Goal: Feedback & Contribution: Contribute content

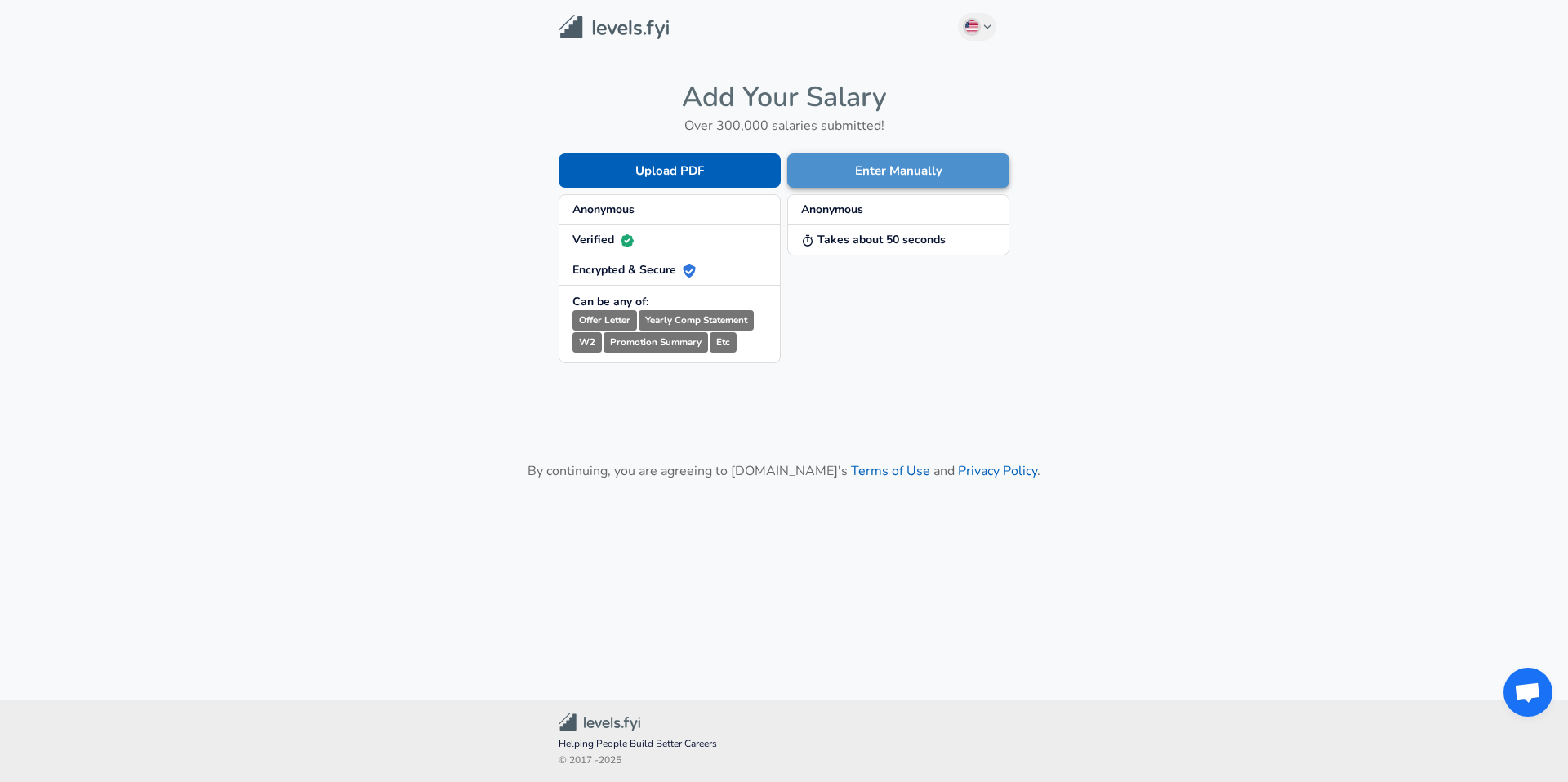
click at [843, 179] on button "Enter Manually" at bounding box center [898, 170] width 222 height 35
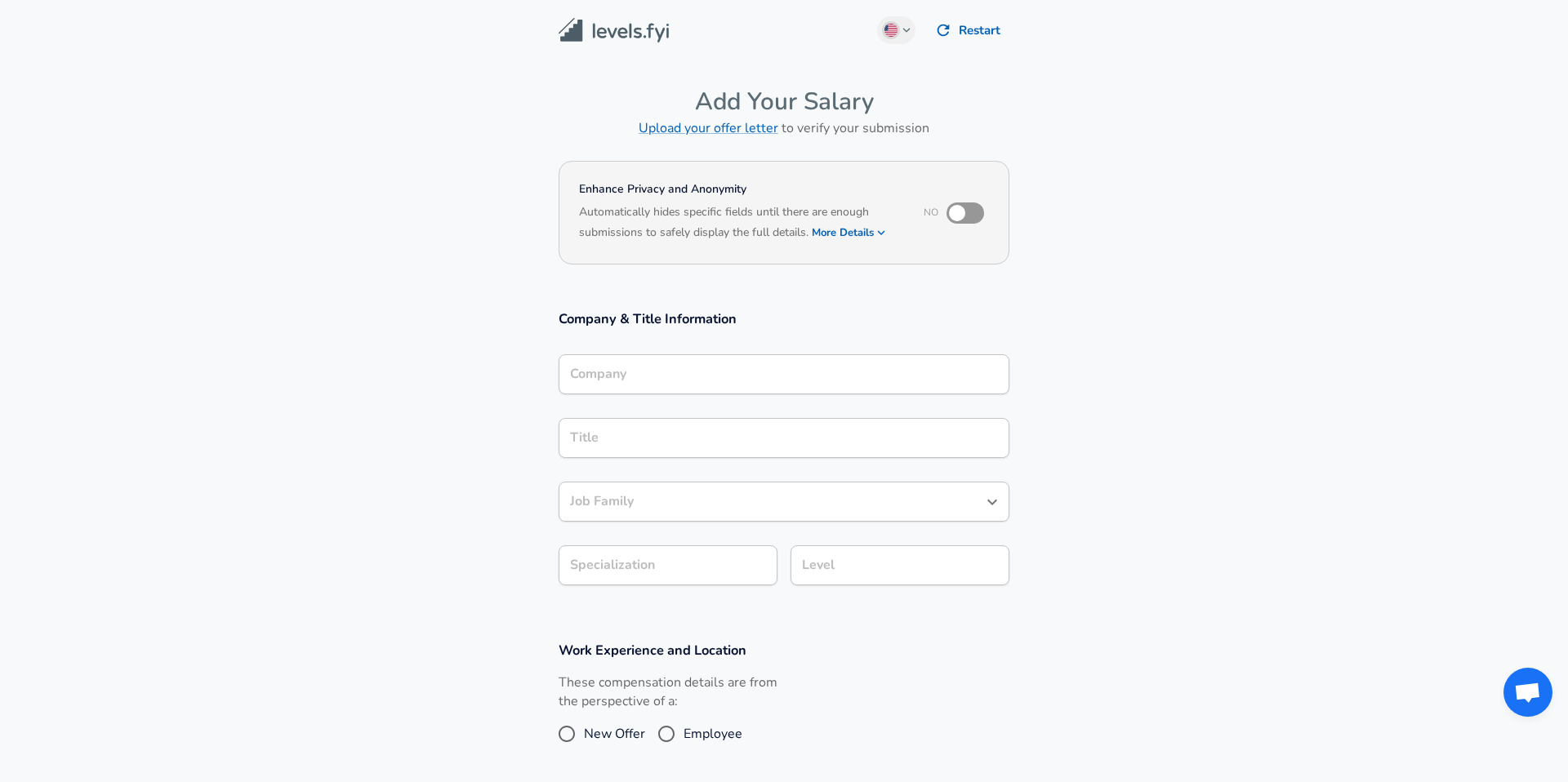
scroll to position [16, 0]
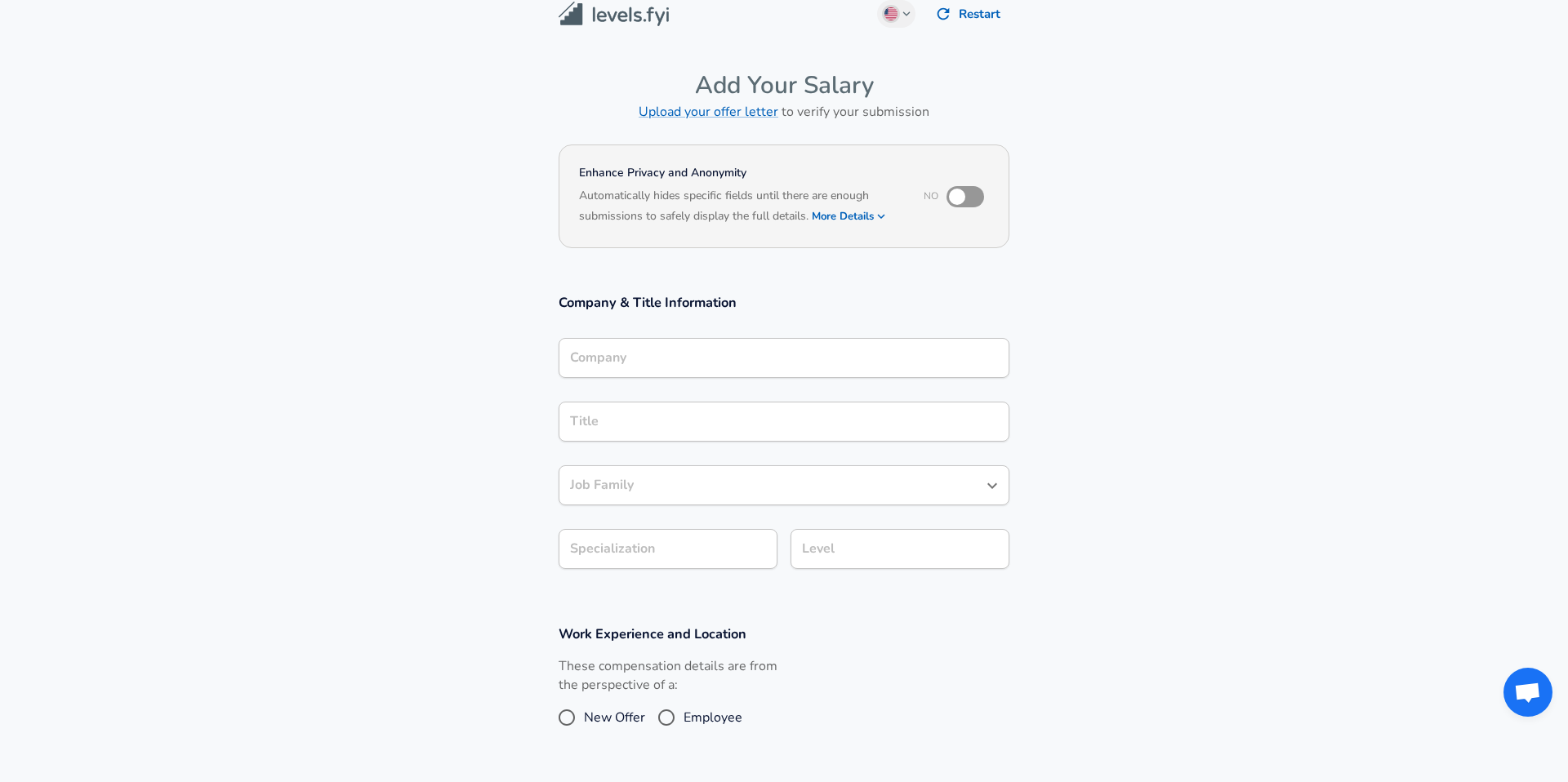
click at [680, 370] on input "Company" at bounding box center [784, 357] width 436 height 25
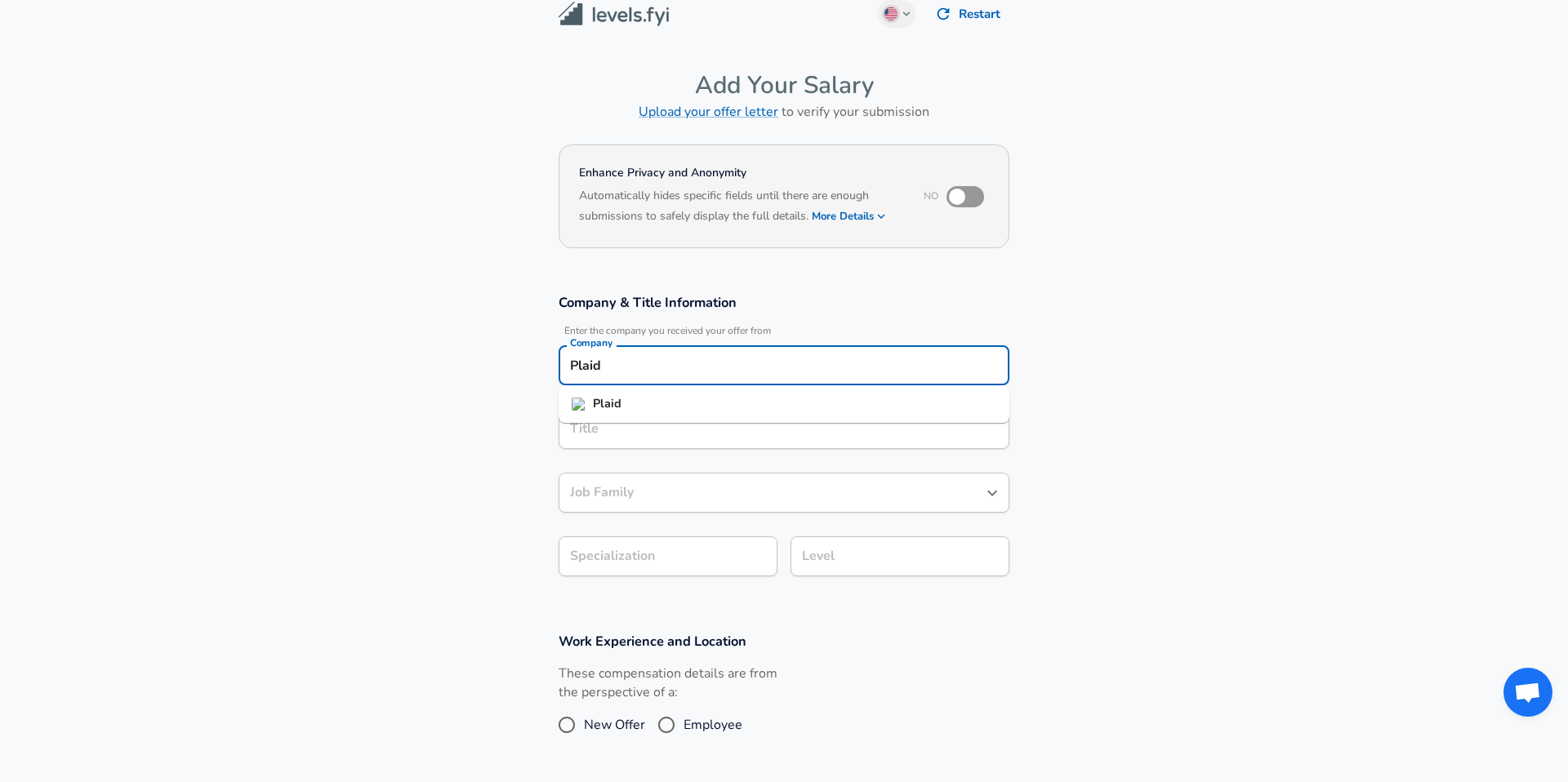
click at [667, 399] on li "Plaid" at bounding box center [784, 404] width 451 height 24
type input "Plaid"
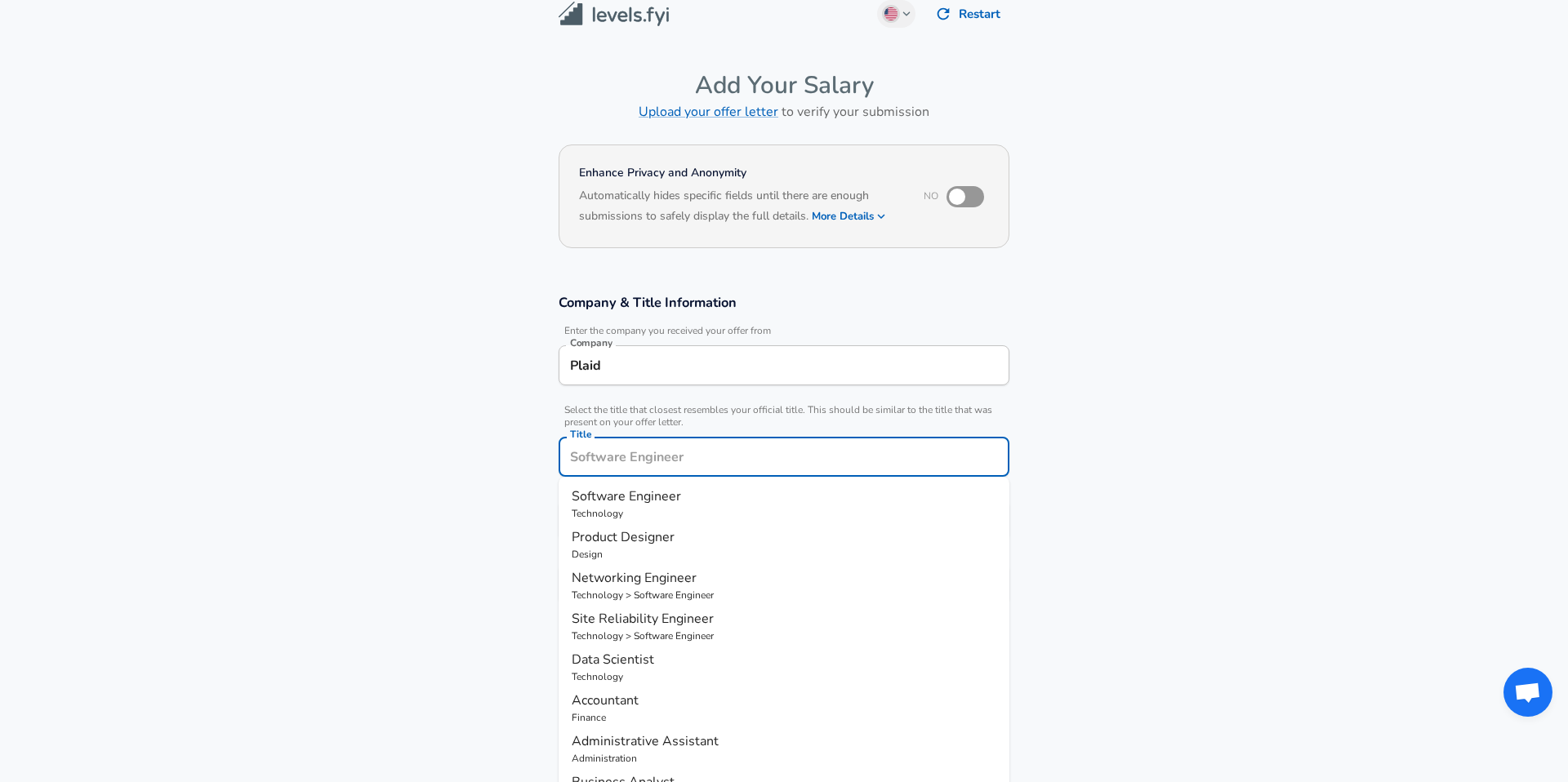
click at [666, 444] on input "Title" at bounding box center [784, 456] width 436 height 25
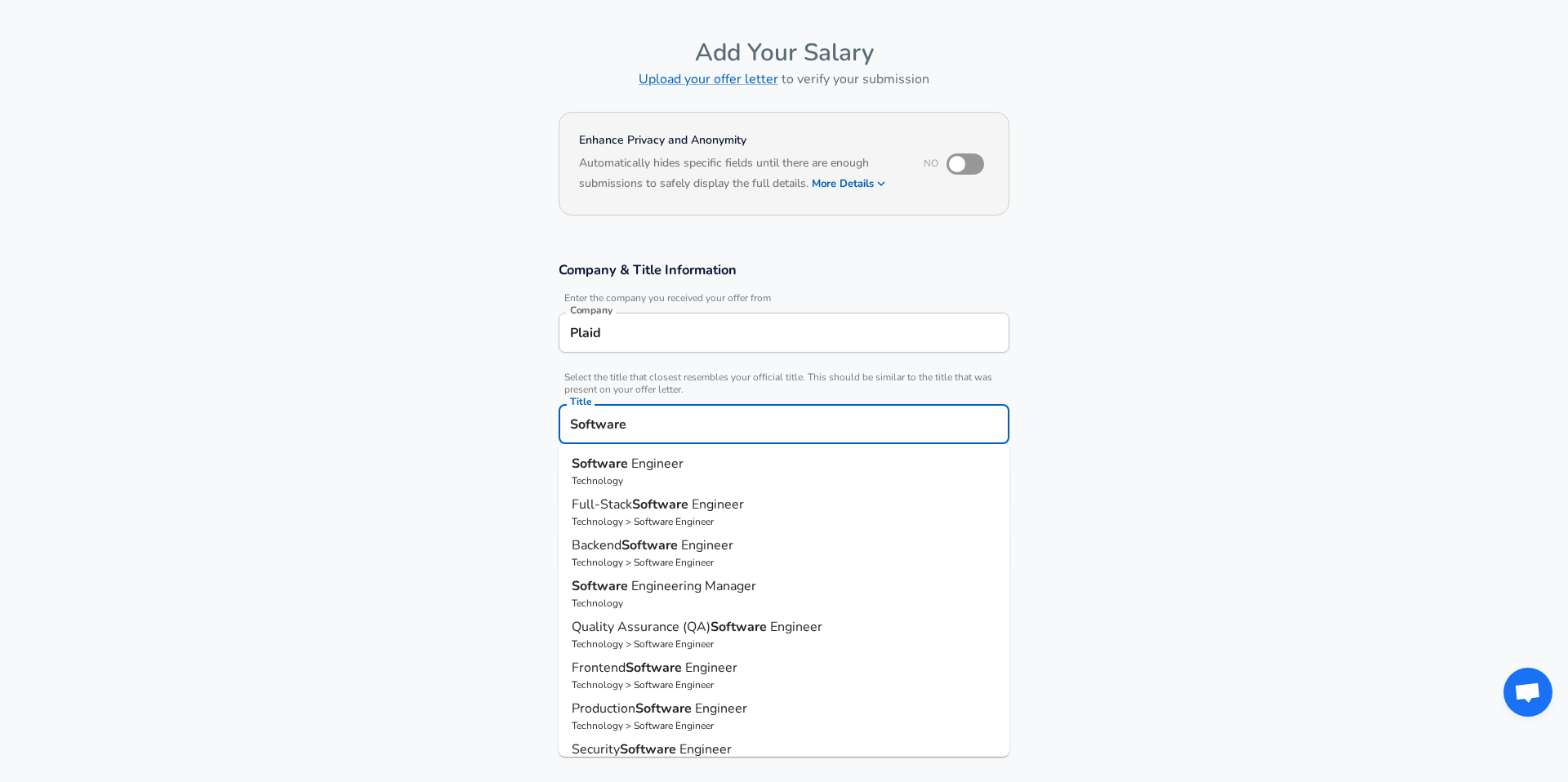
click at [662, 465] on span "Engineer" at bounding box center [657, 464] width 52 height 18
type input "Software Engineer"
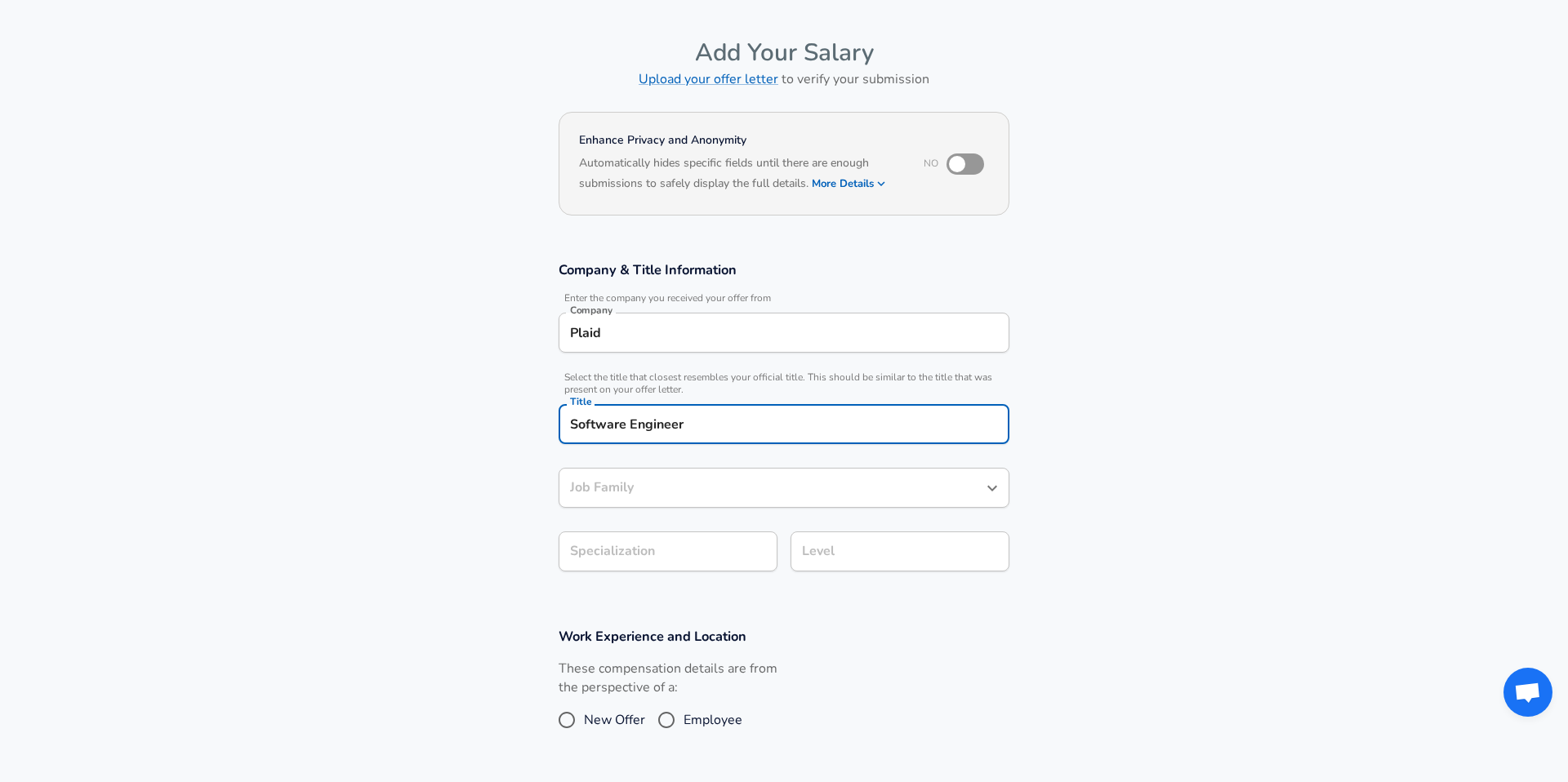
type input "Software Engineer"
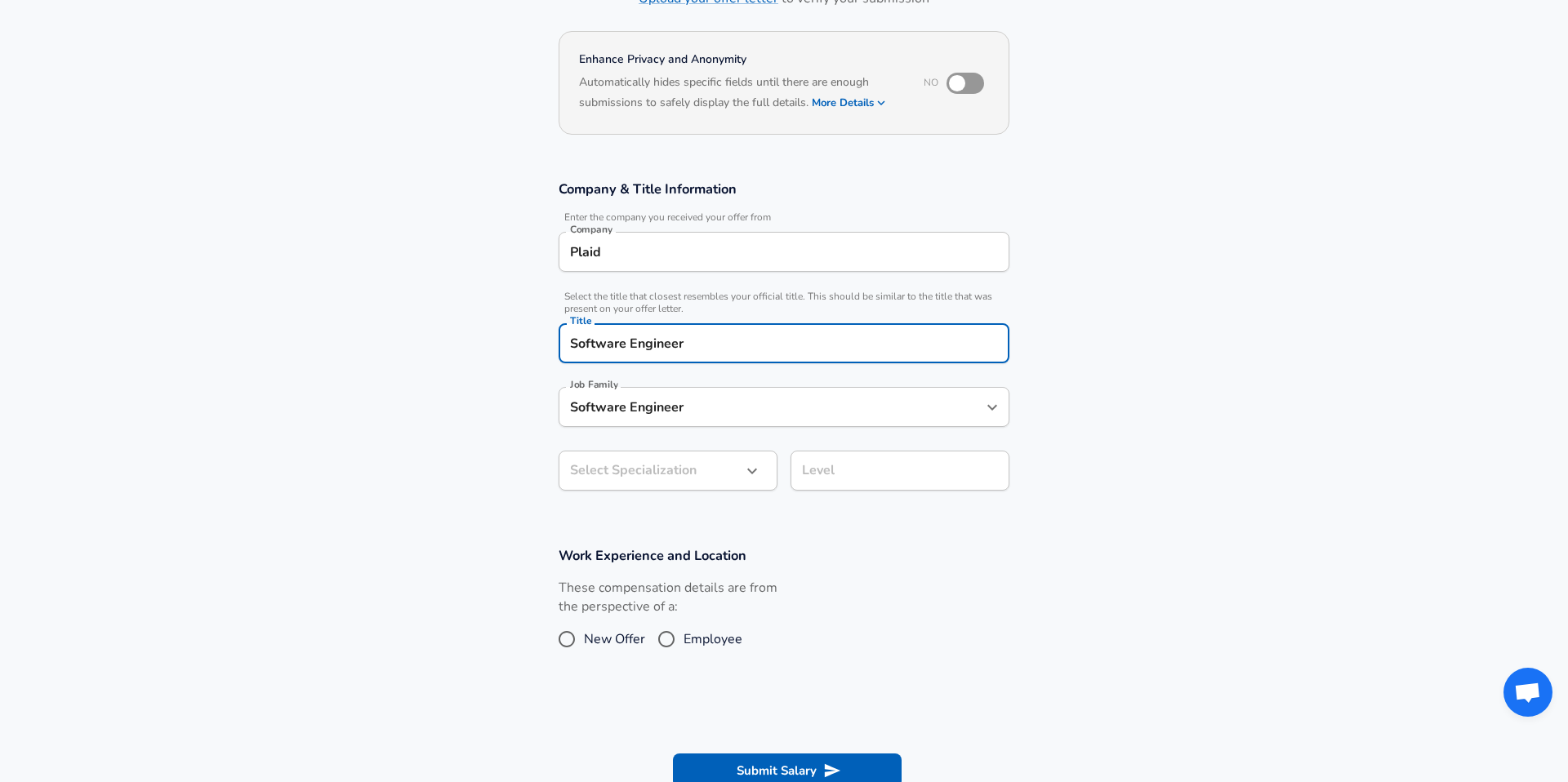
type input "Software Engineer"
click at [665, 413] on input "Software Engineer" at bounding box center [772, 407] width 412 height 25
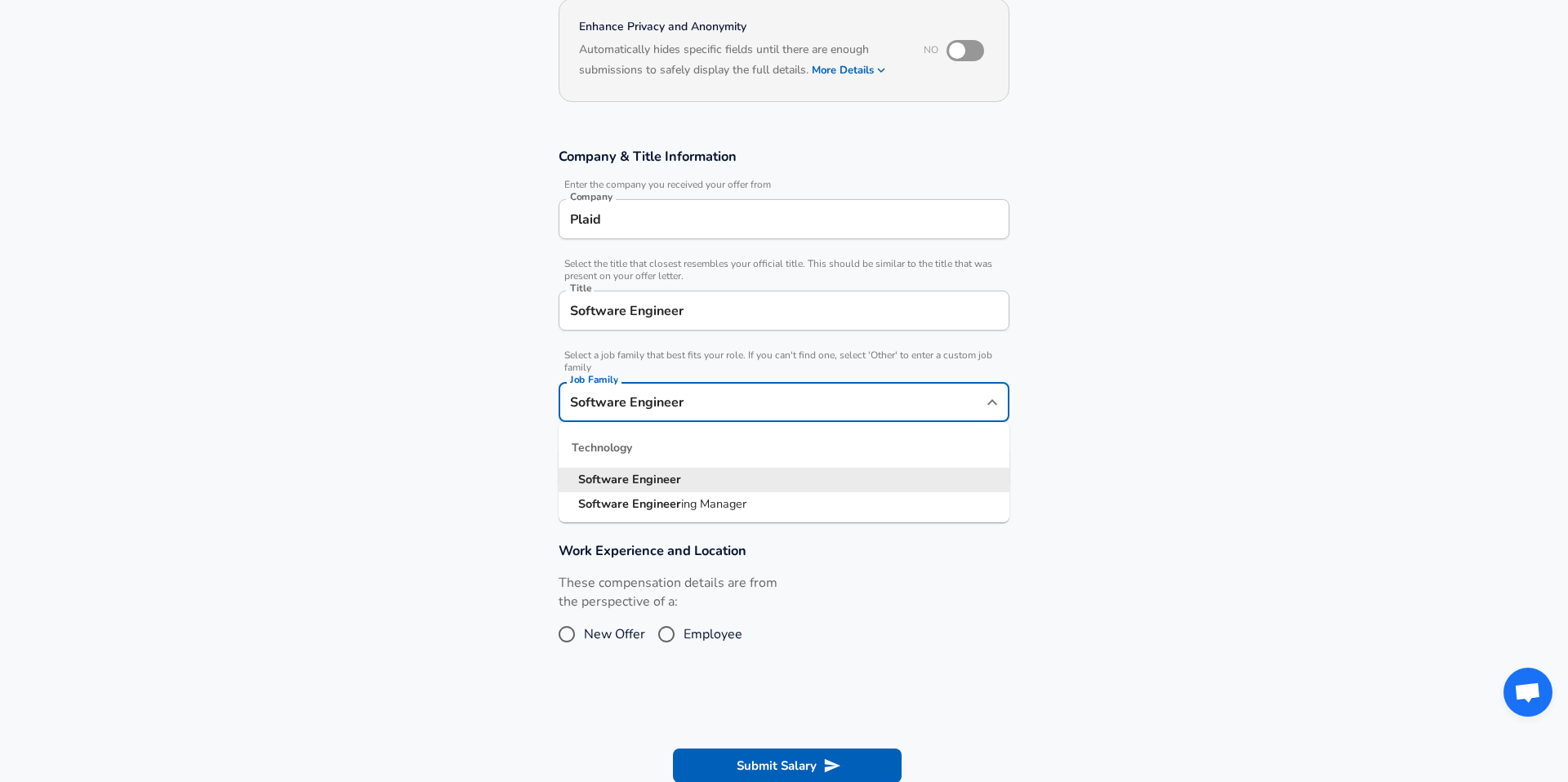
click at [511, 454] on section "Company & Title Information Enter the company you received your offer from Comp…" at bounding box center [784, 325] width 1568 height 394
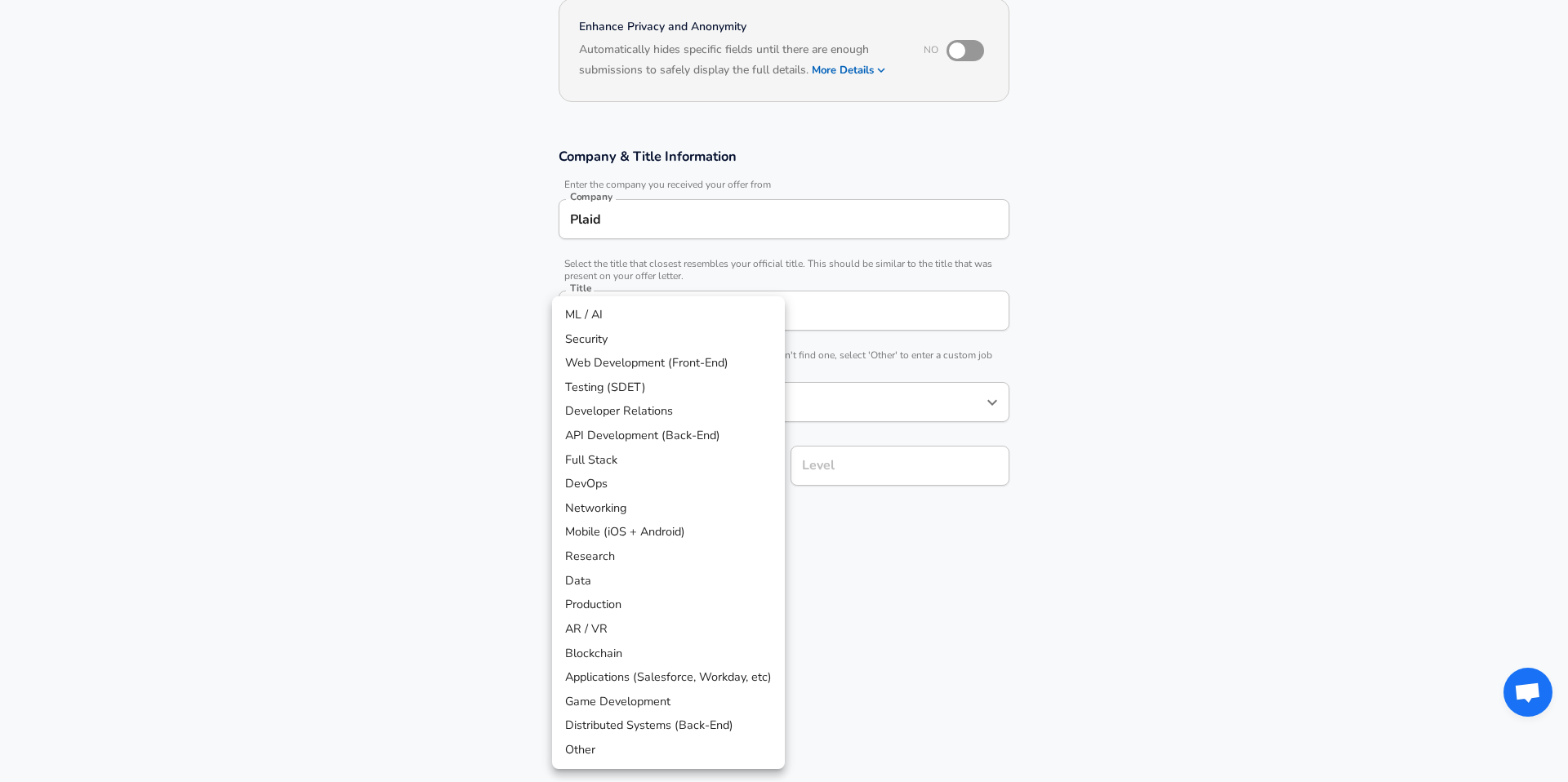
click at [598, 460] on body "English ([GEOGRAPHIC_DATA]) Change Restart Add Your Salary Upload your offer le…" at bounding box center [784, 228] width 1568 height 782
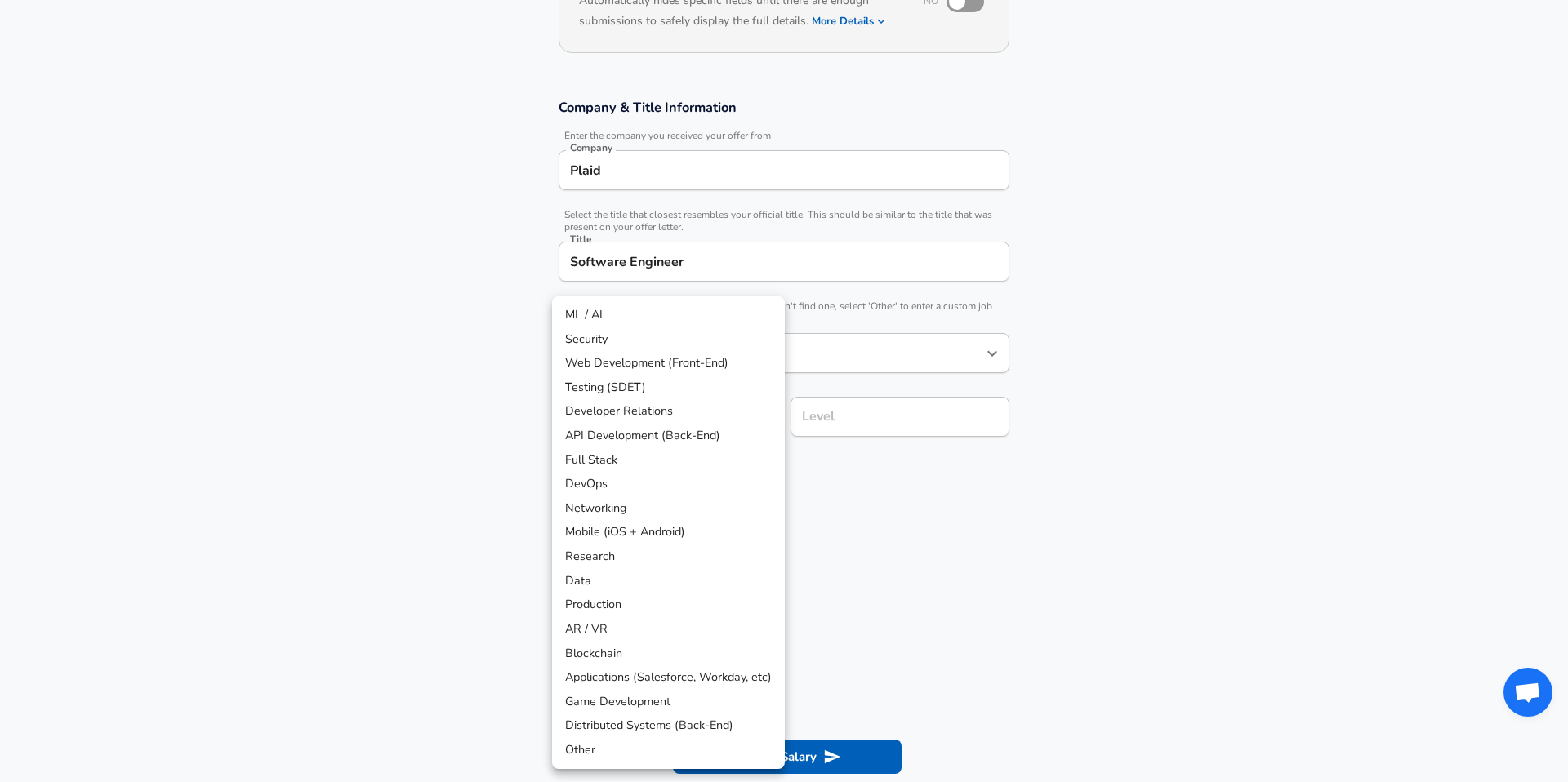
click at [847, 490] on div at bounding box center [784, 391] width 1568 height 782
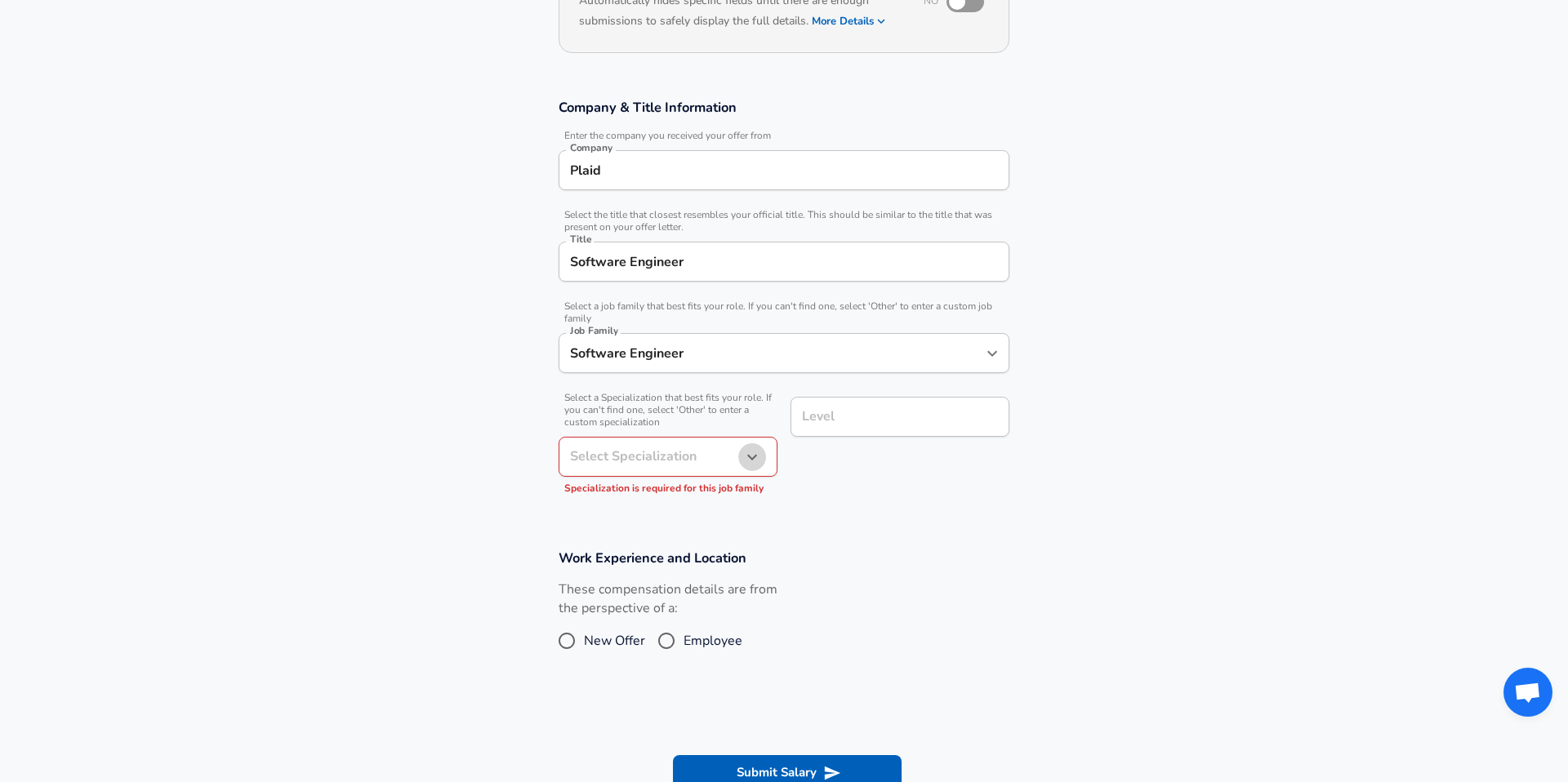
click at [755, 453] on icon "button" at bounding box center [752, 457] width 20 height 20
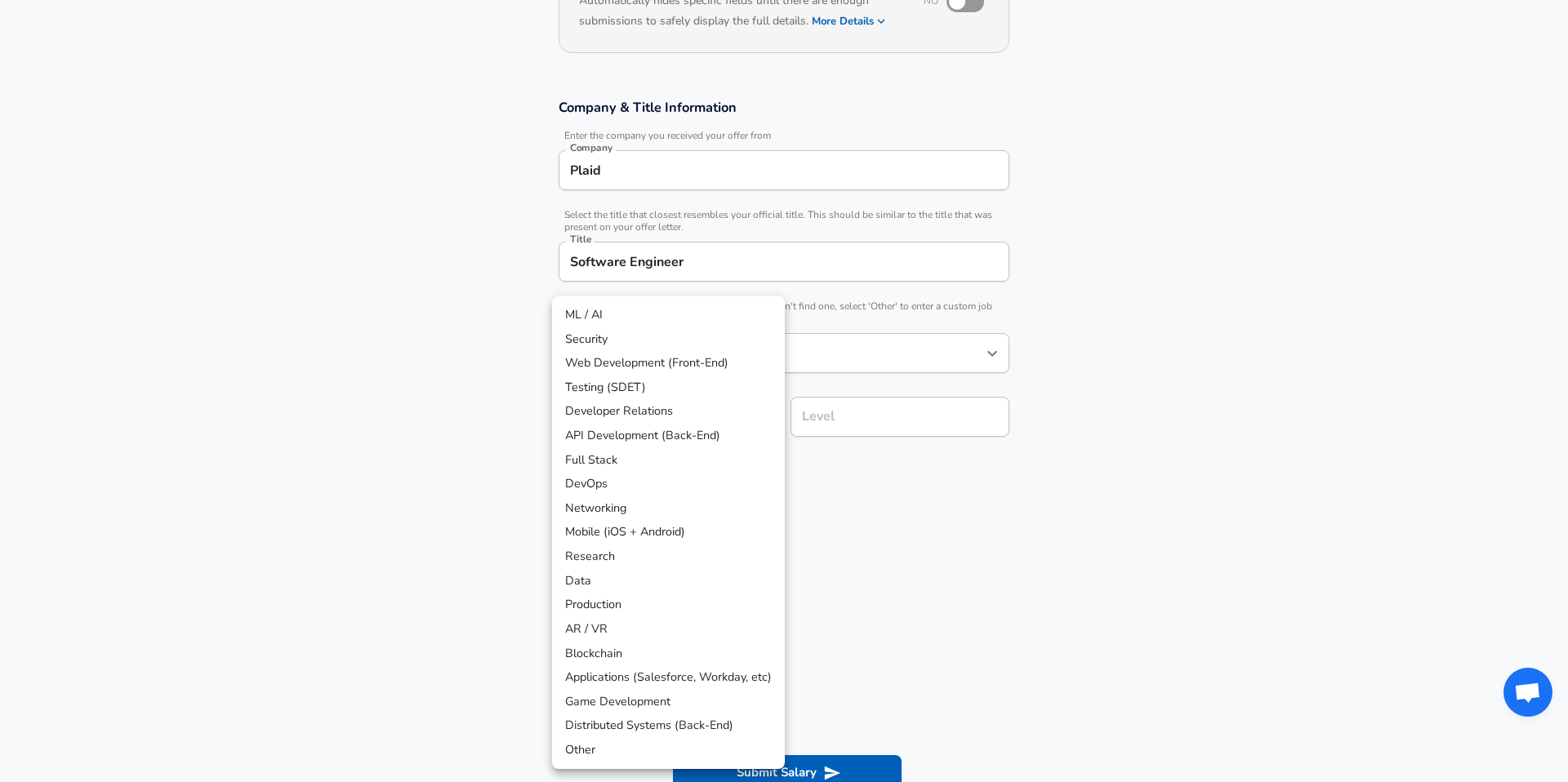
click at [723, 438] on li "API Development (Back-End)" at bounding box center [668, 436] width 233 height 24
type input "API Development (Back-End)"
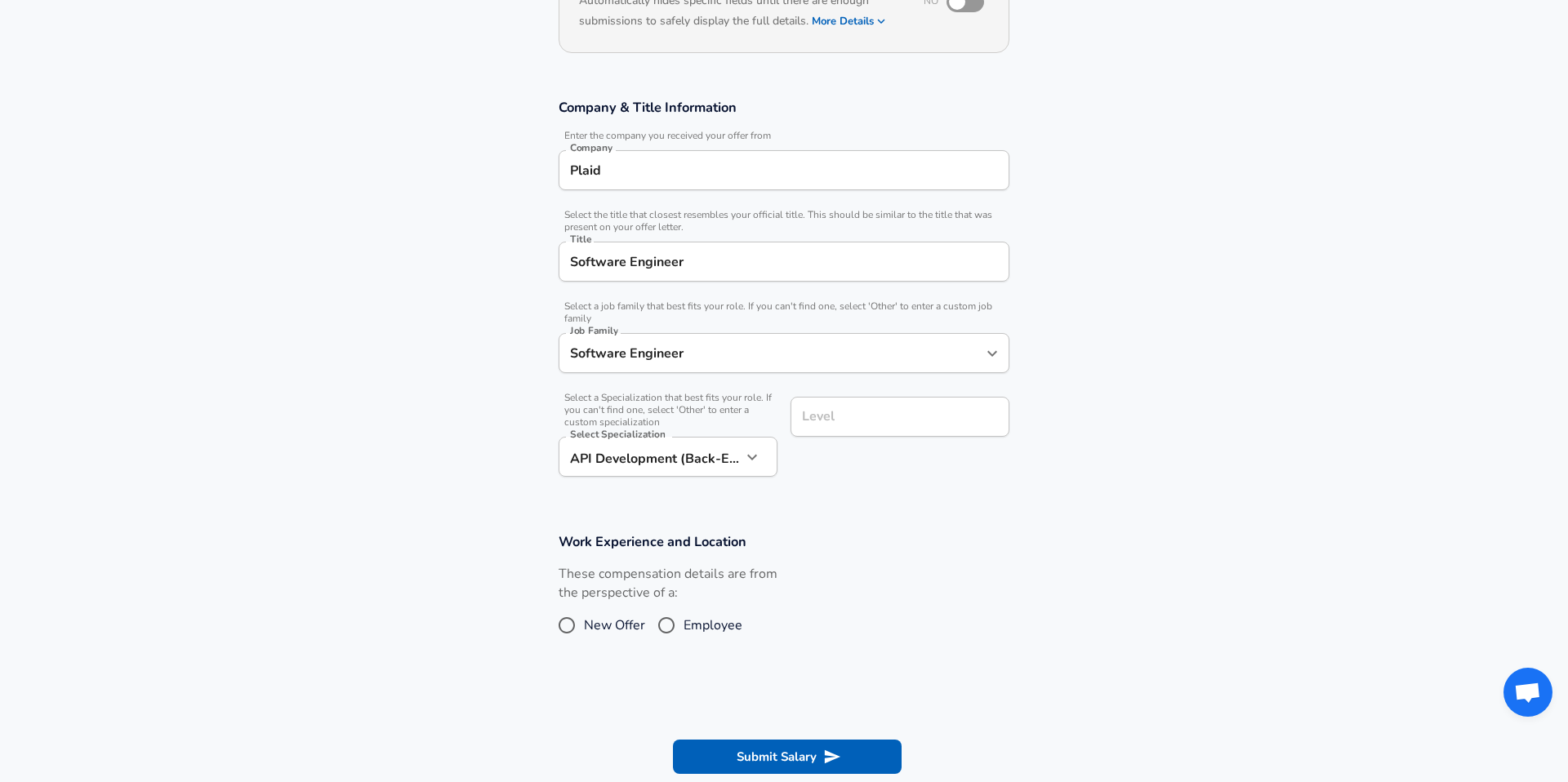
click at [832, 427] on input "Level" at bounding box center [900, 416] width 204 height 25
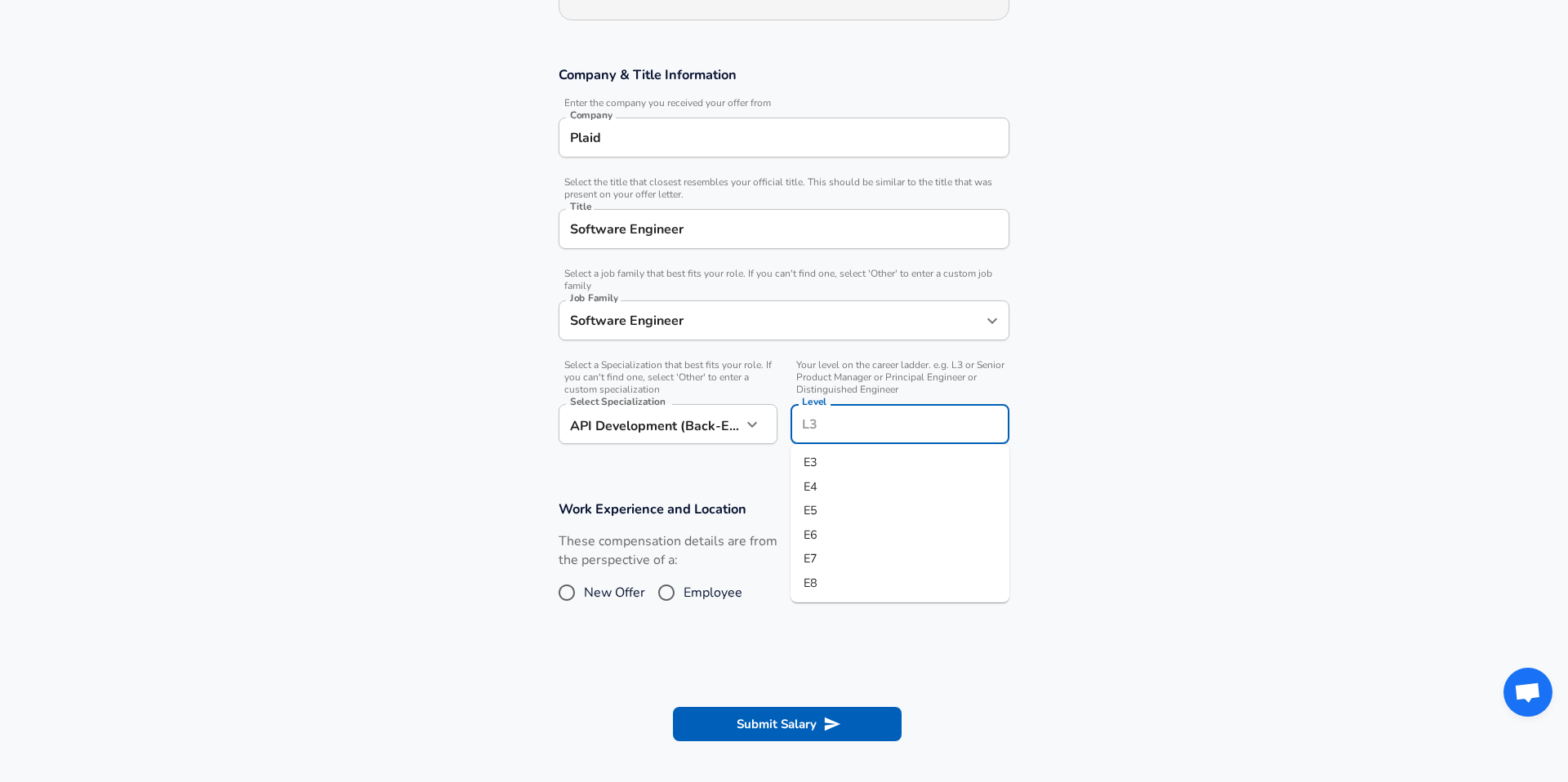
click at [827, 490] on li "E4" at bounding box center [900, 487] width 219 height 24
type input "E4"
click at [665, 598] on input "Employee" at bounding box center [666, 593] width 35 height 26
radio input "true"
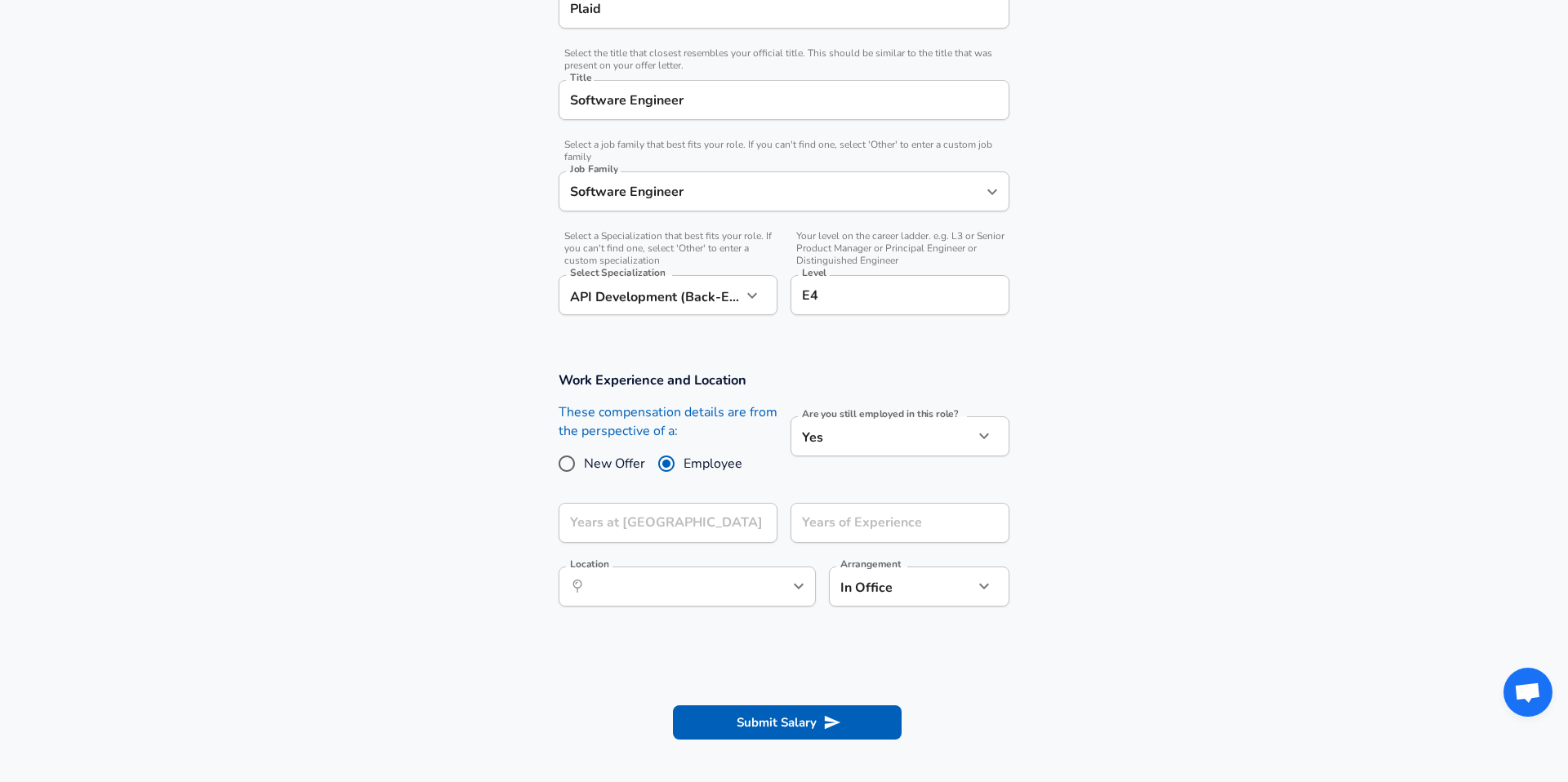
scroll to position [372, 0]
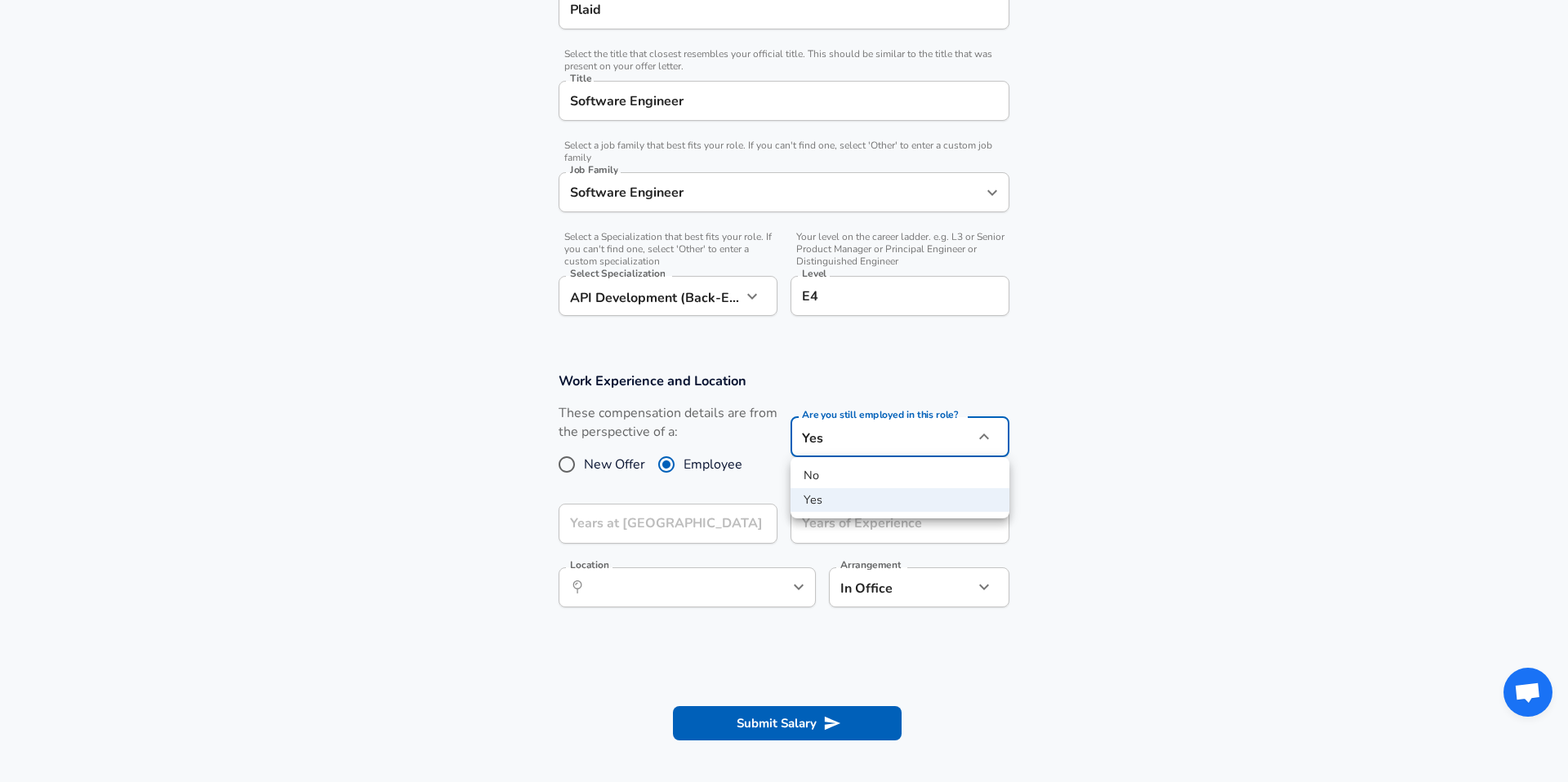
click at [838, 410] on body "English ([GEOGRAPHIC_DATA]) Change Restart Add Your Salary Upload your offer le…" at bounding box center [784, 19] width 1568 height 782
click at [729, 488] on div at bounding box center [784, 391] width 1568 height 782
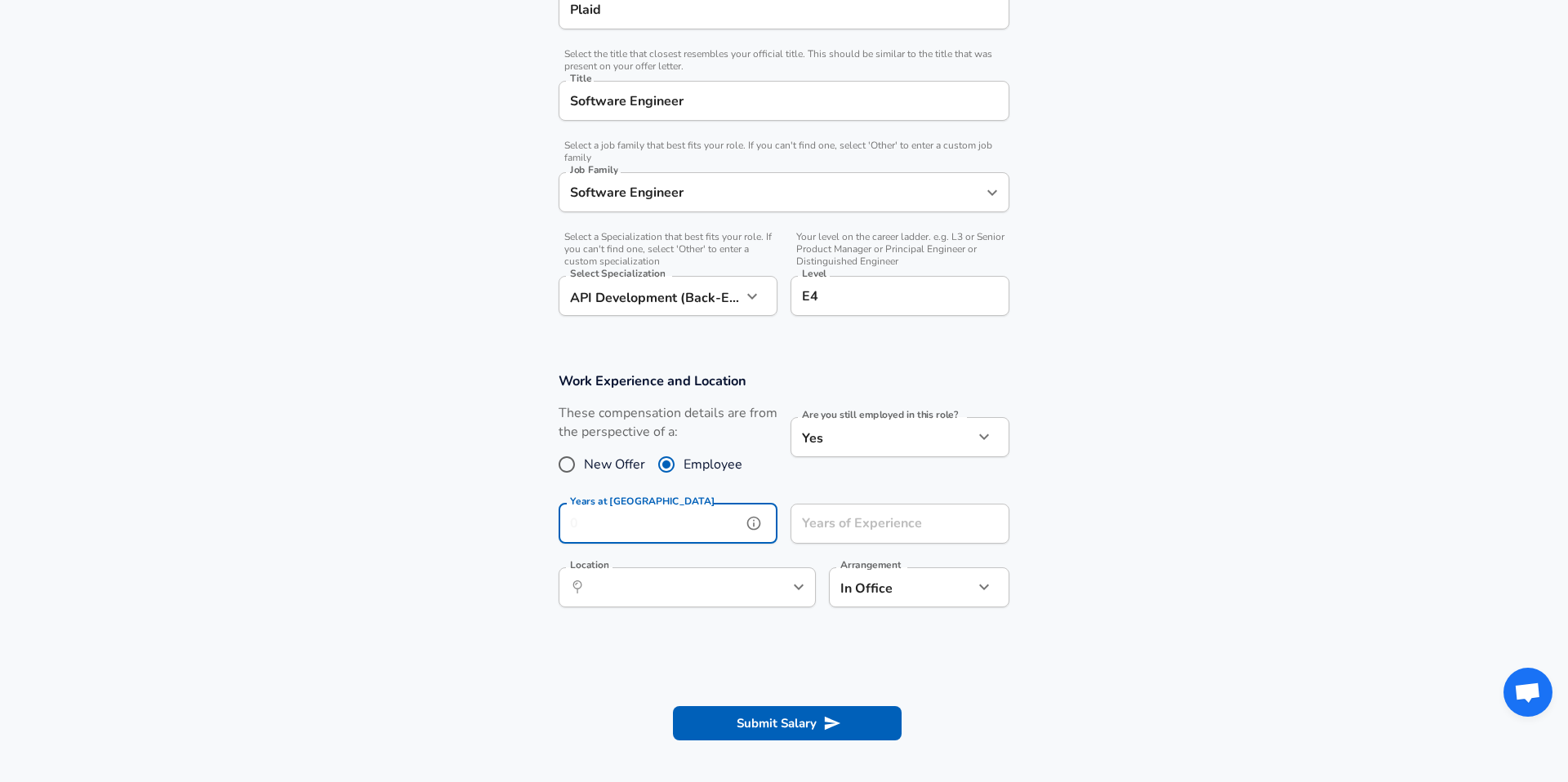
click at [724, 518] on input "Years at [GEOGRAPHIC_DATA]" at bounding box center [650, 523] width 183 height 40
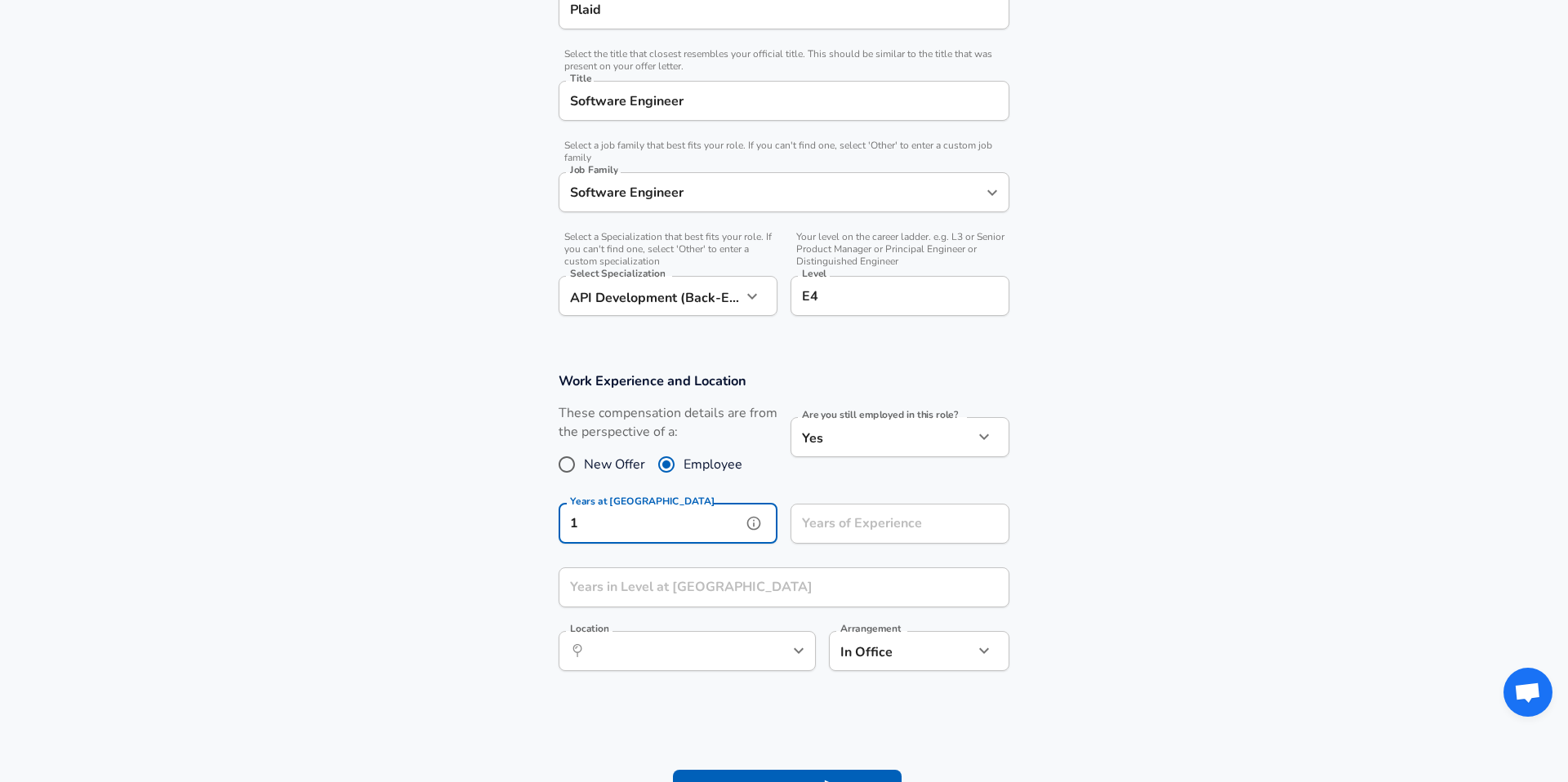
type input "1"
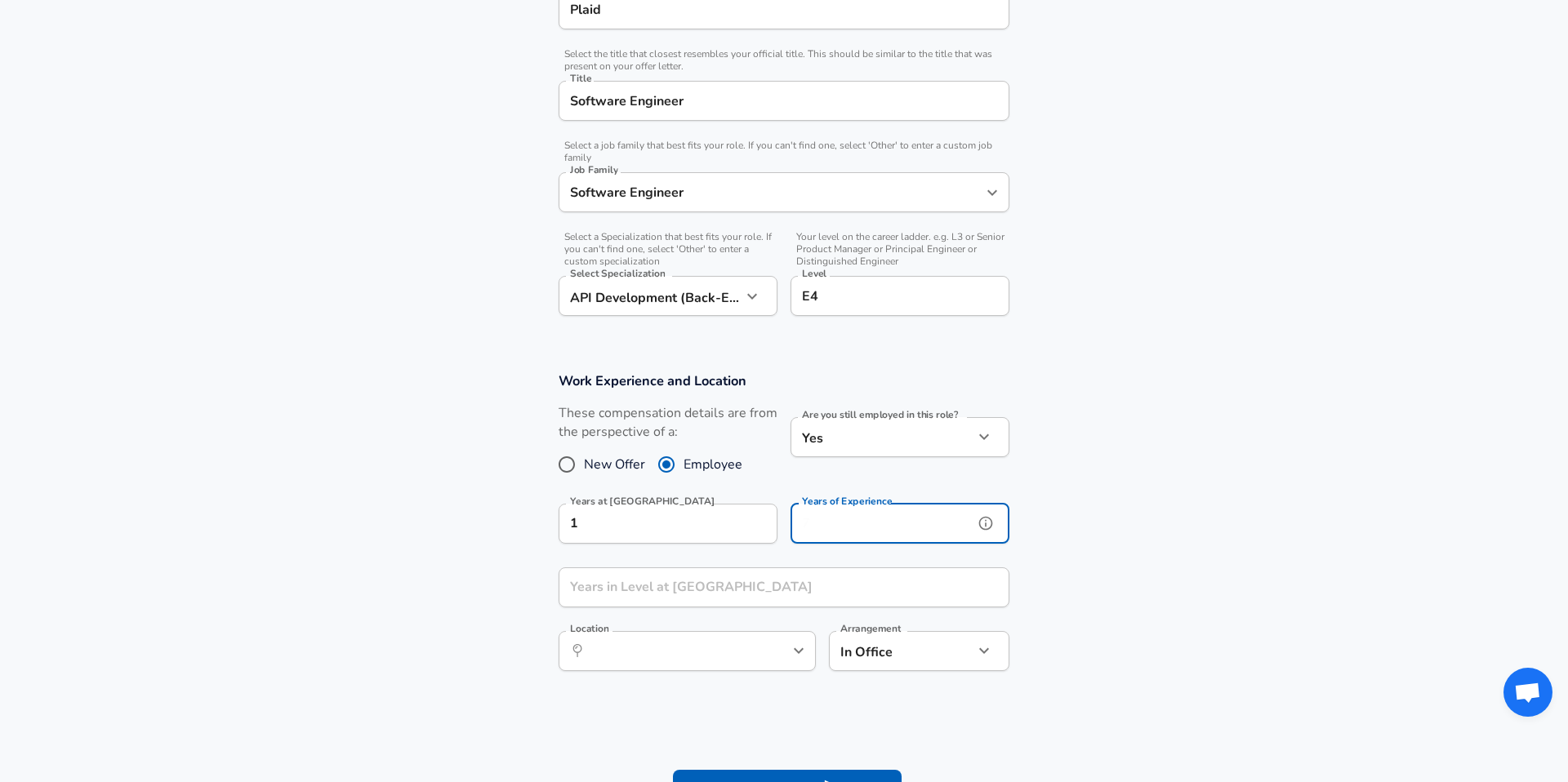
click at [811, 520] on input "Years of Experience" at bounding box center [882, 523] width 183 height 40
type input "1"
click at [809, 492] on div "Years of Experience 1 Years of Experience" at bounding box center [893, 522] width 232 height 64
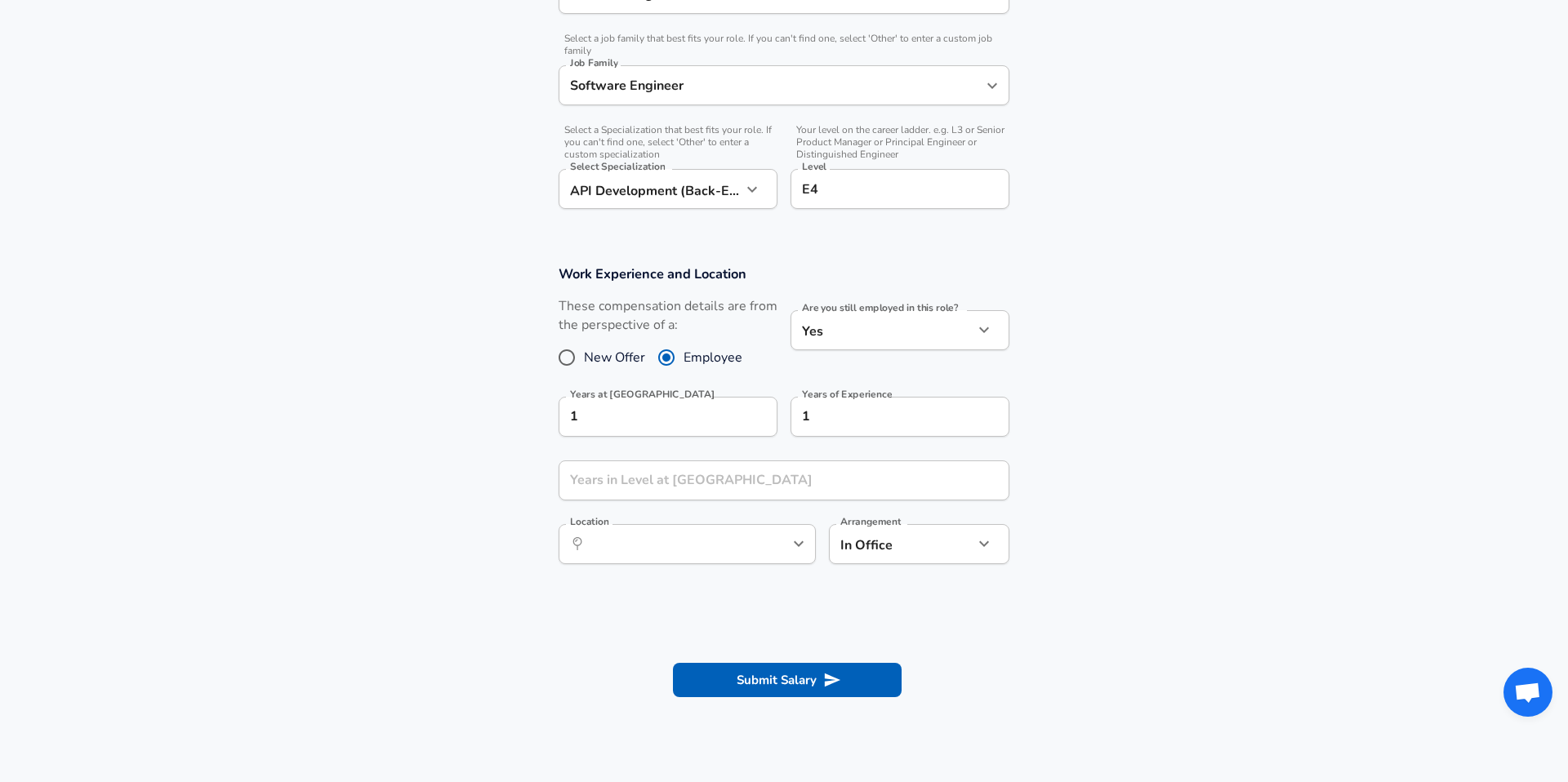
scroll to position [631, 0]
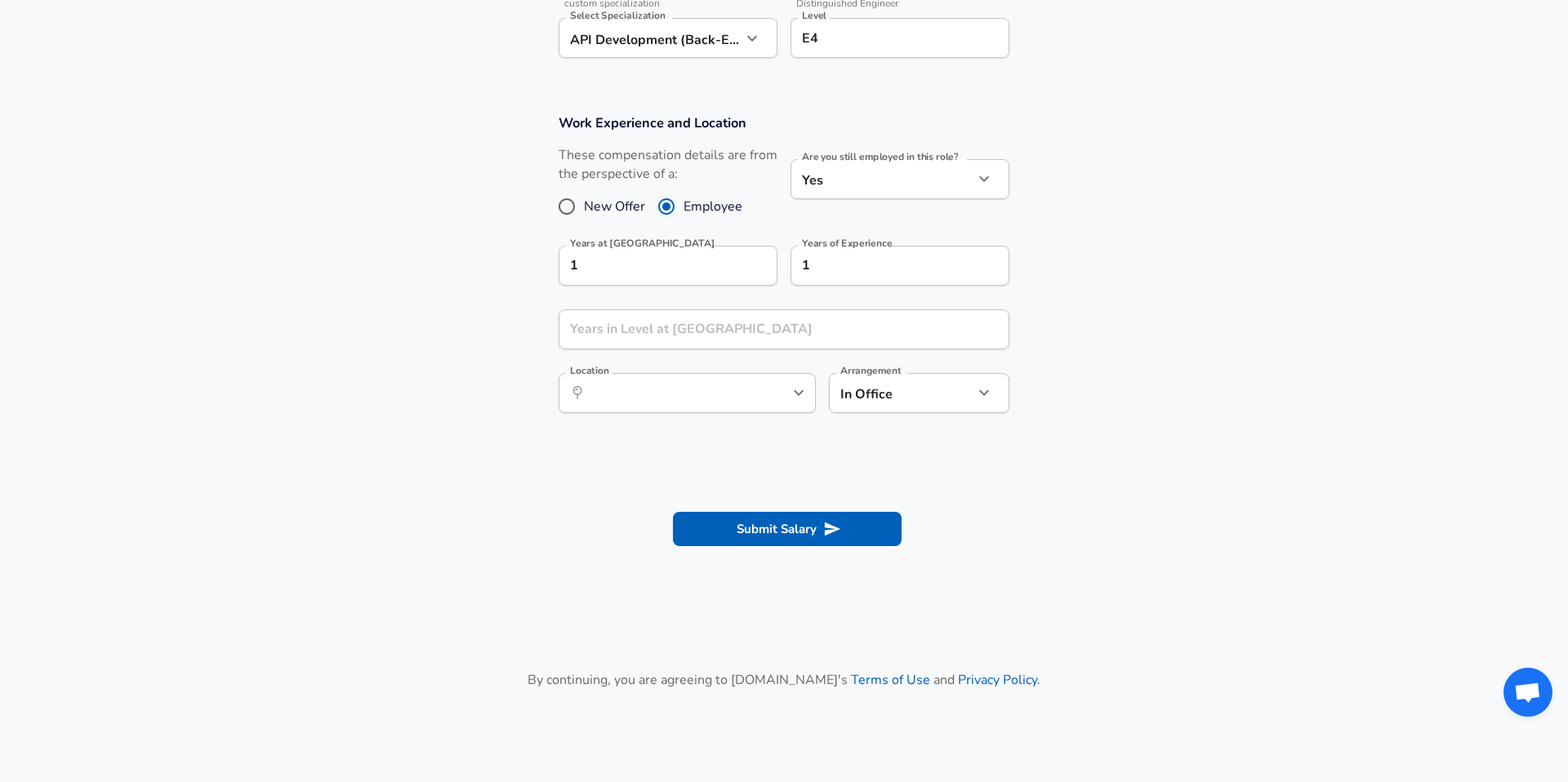
click at [786, 457] on div at bounding box center [784, 391] width 1568 height 782
click at [768, 538] on button "Submit Salary" at bounding box center [787, 529] width 228 height 35
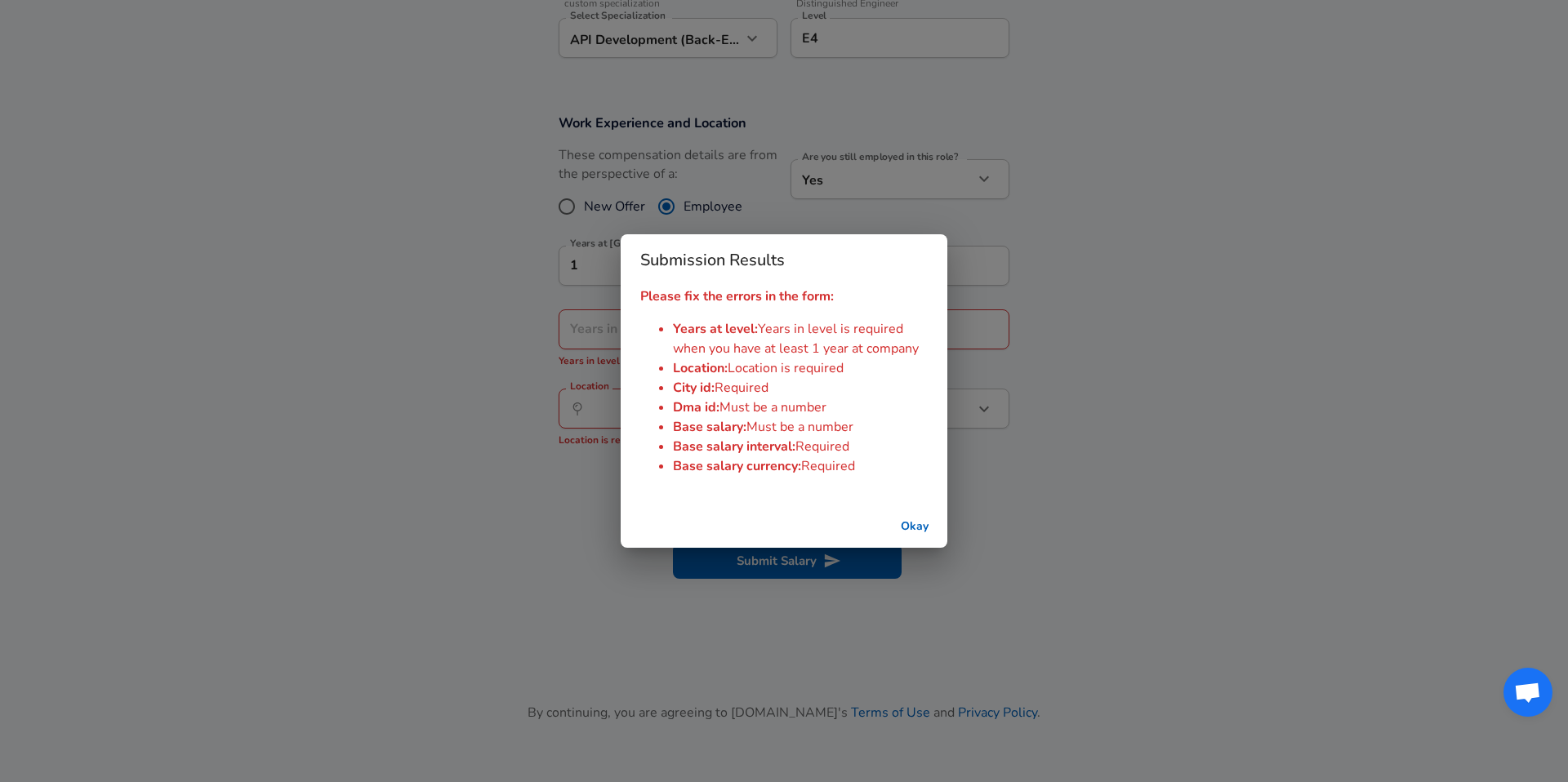
click at [651, 605] on div "Submission Results Please fix the errors in the form: Years at level : Years in…" at bounding box center [784, 391] width 1568 height 782
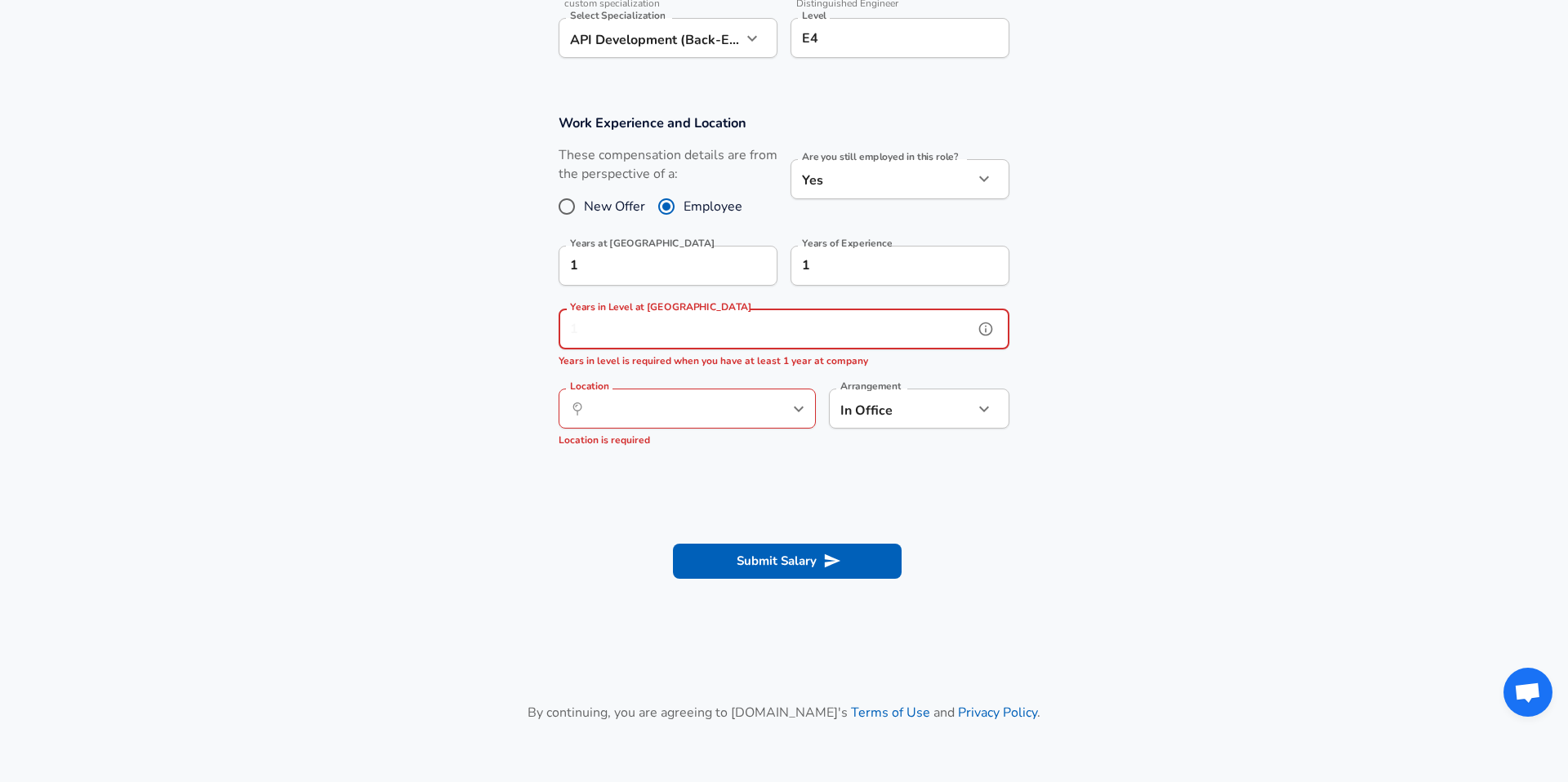
click at [790, 326] on input "Years in Level at [GEOGRAPHIC_DATA]" at bounding box center [766, 330] width 414 height 40
type input "1"
click at [987, 326] on icon "help" at bounding box center [986, 329] width 16 height 16
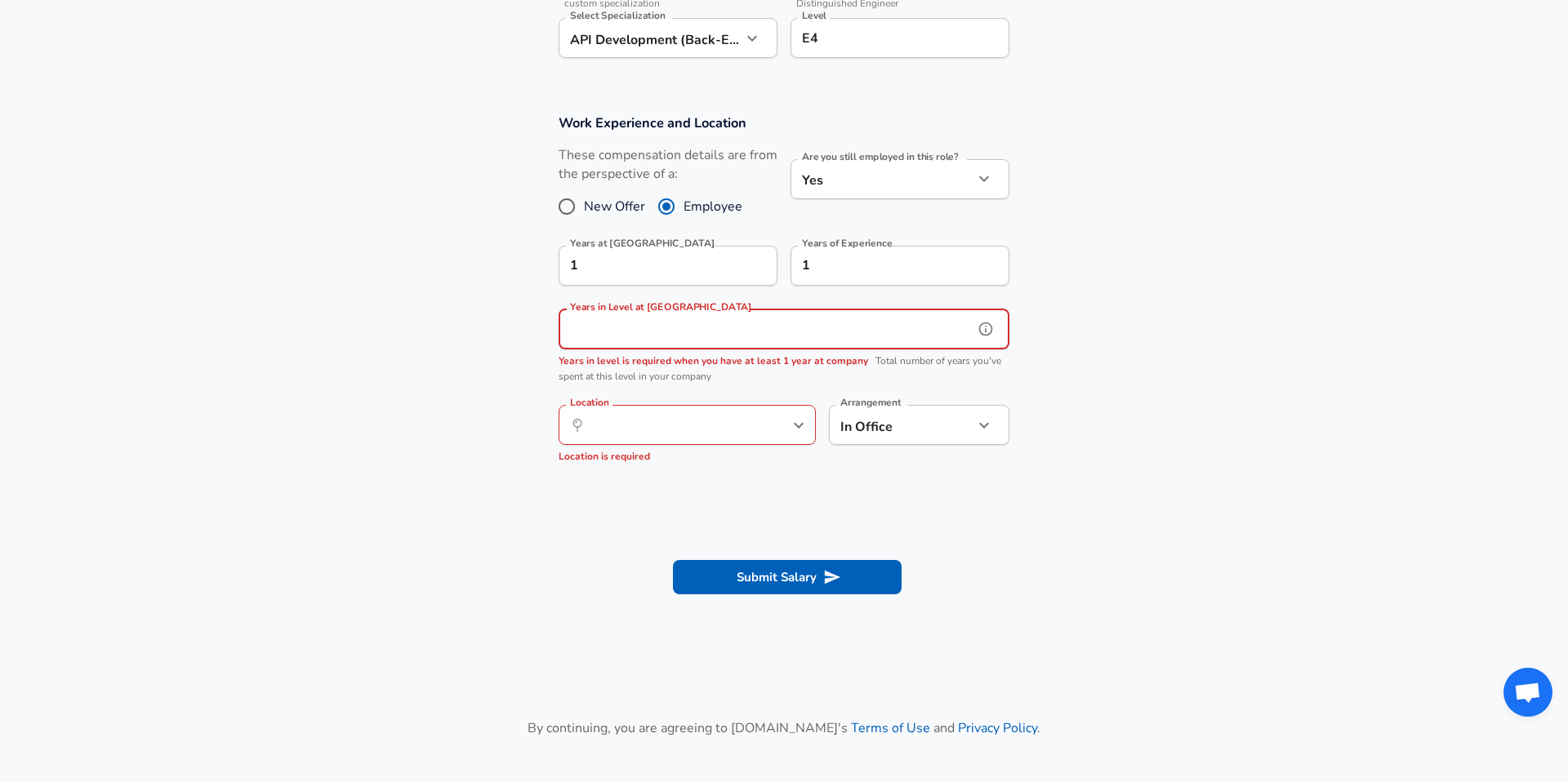
click at [952, 330] on input "Years in Level at [GEOGRAPHIC_DATA]" at bounding box center [766, 330] width 414 height 40
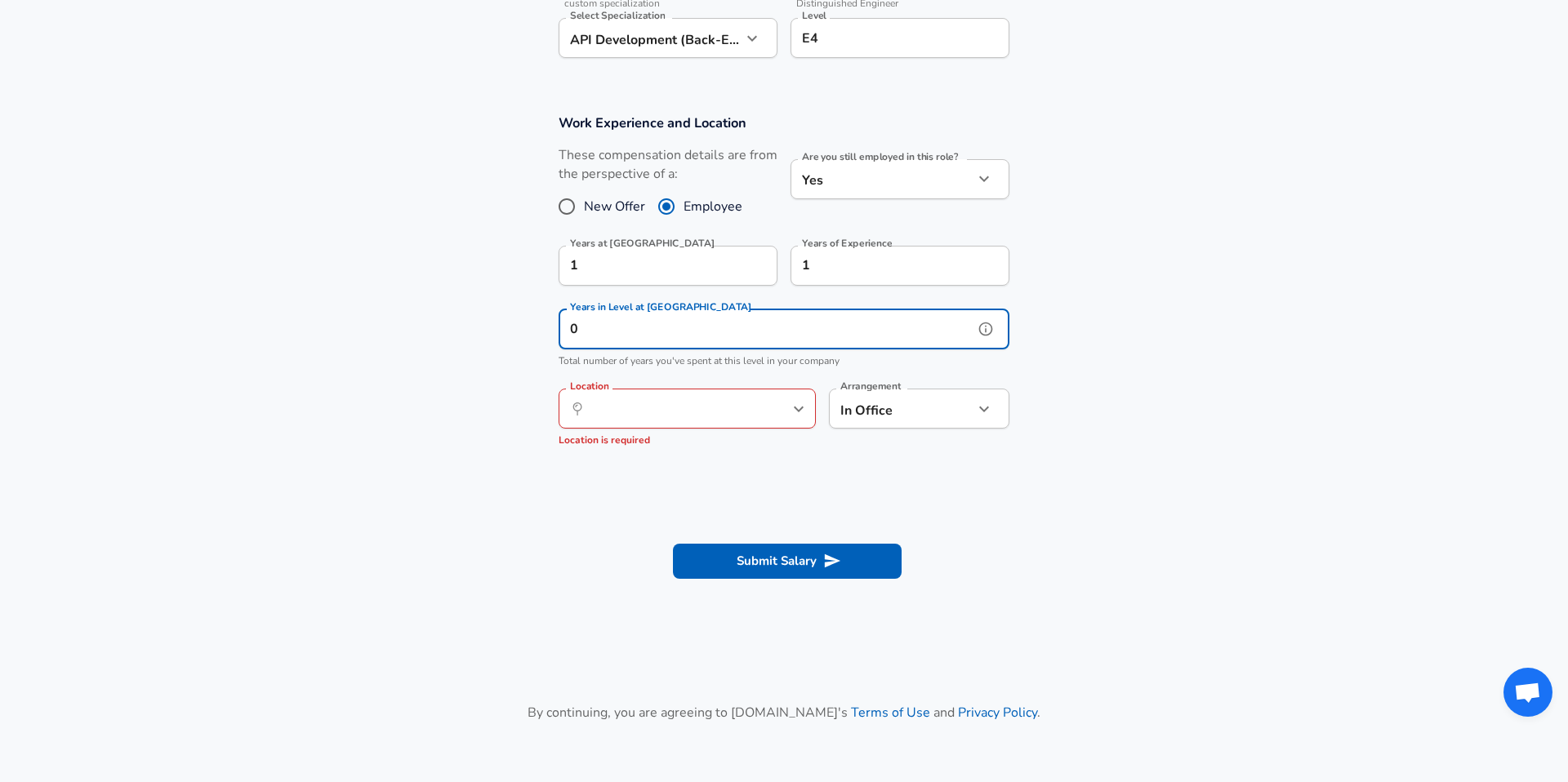
type input "0"
click at [1066, 302] on section "Work Experience and Location These compensation details are from the perspectiv…" at bounding box center [784, 287] width 1568 height 387
click at [633, 223] on div "These compensation details are from the perspective of a: New Offer Employee" at bounding box center [668, 189] width 219 height 87
click at [635, 253] on input "1" at bounding box center [650, 266] width 183 height 40
click at [750, 268] on icon "help" at bounding box center [754, 265] width 16 height 16
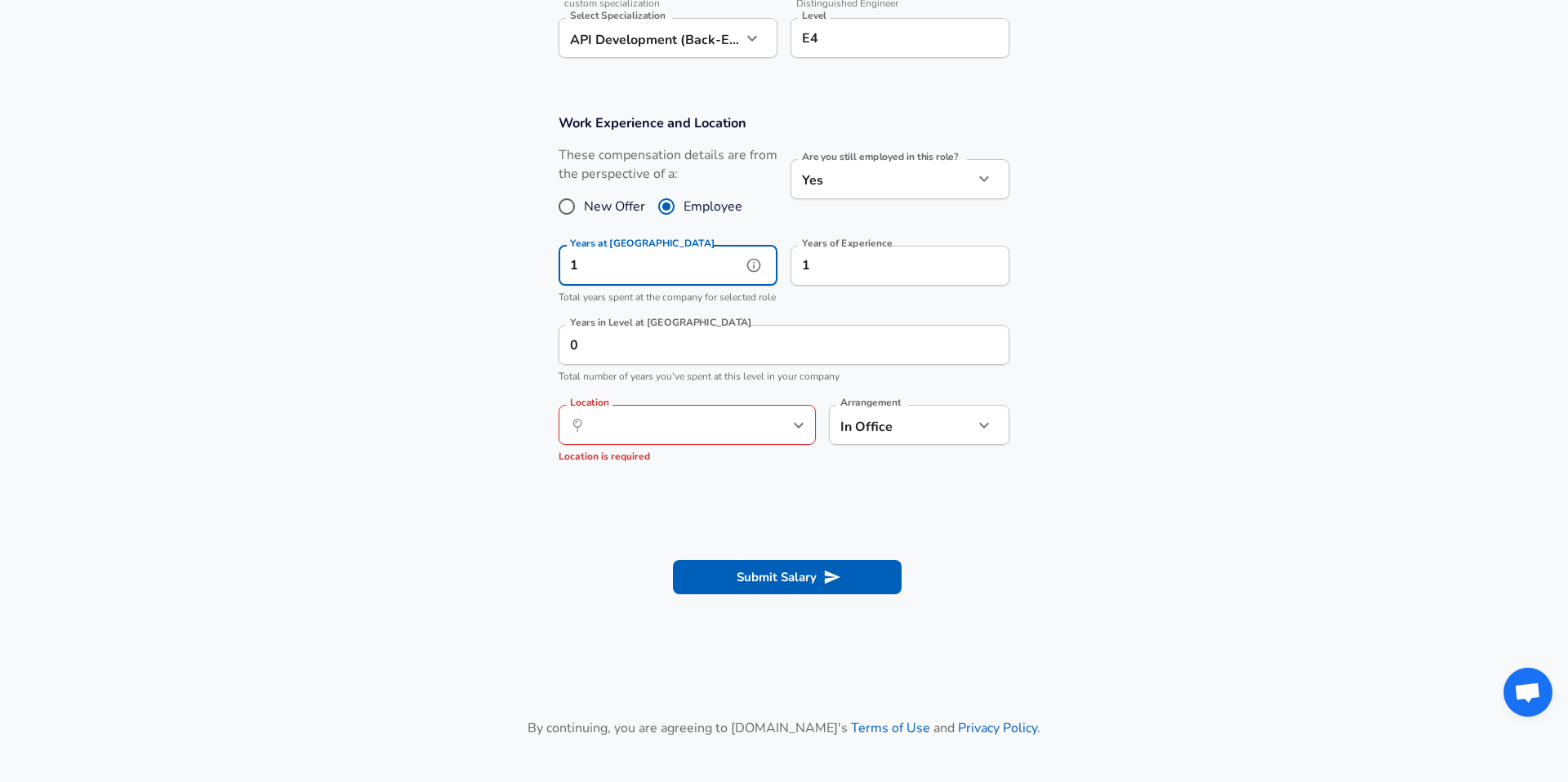
click at [723, 260] on input "1" at bounding box center [650, 266] width 183 height 40
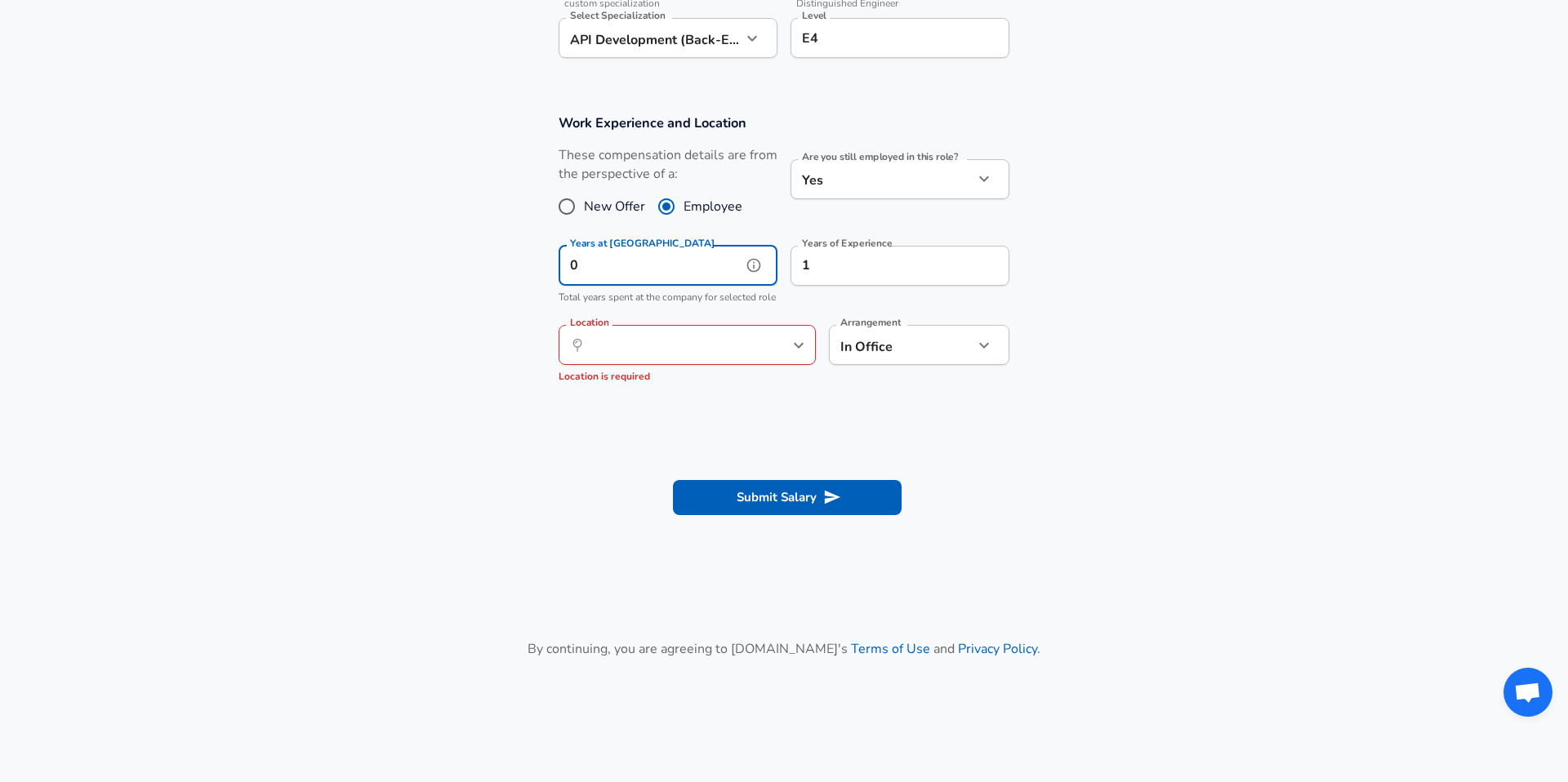
type input "0"
click at [719, 306] on p "Total years spent at the company for selected role" at bounding box center [668, 298] width 219 height 16
click at [843, 258] on input "1" at bounding box center [882, 266] width 183 height 40
click at [979, 262] on icon "help" at bounding box center [986, 265] width 16 height 16
click at [902, 292] on span "Total years of experience in this field" at bounding box center [871, 297] width 159 height 13
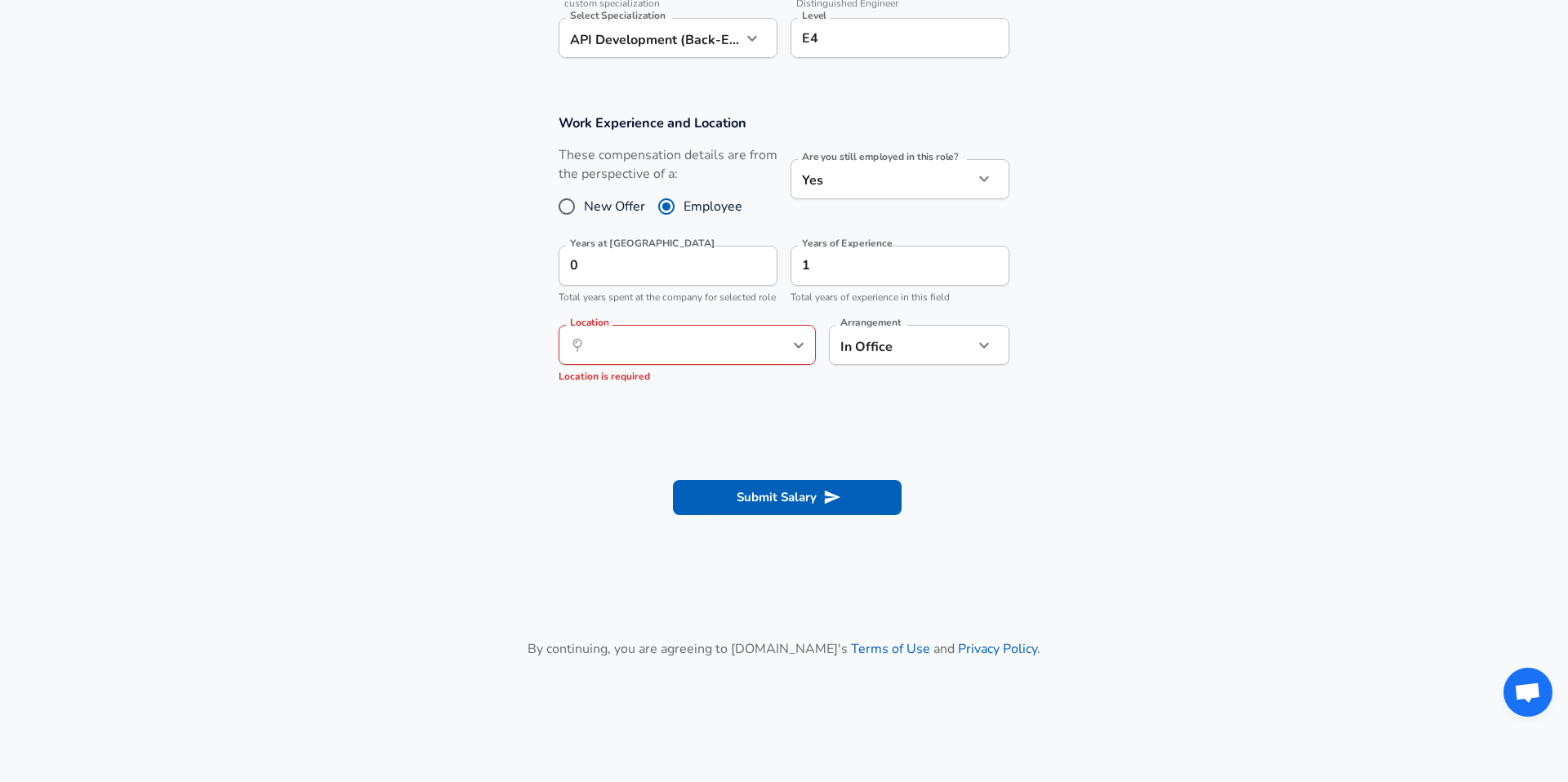
click at [765, 354] on icon "help" at bounding box center [771, 345] width 16 height 16
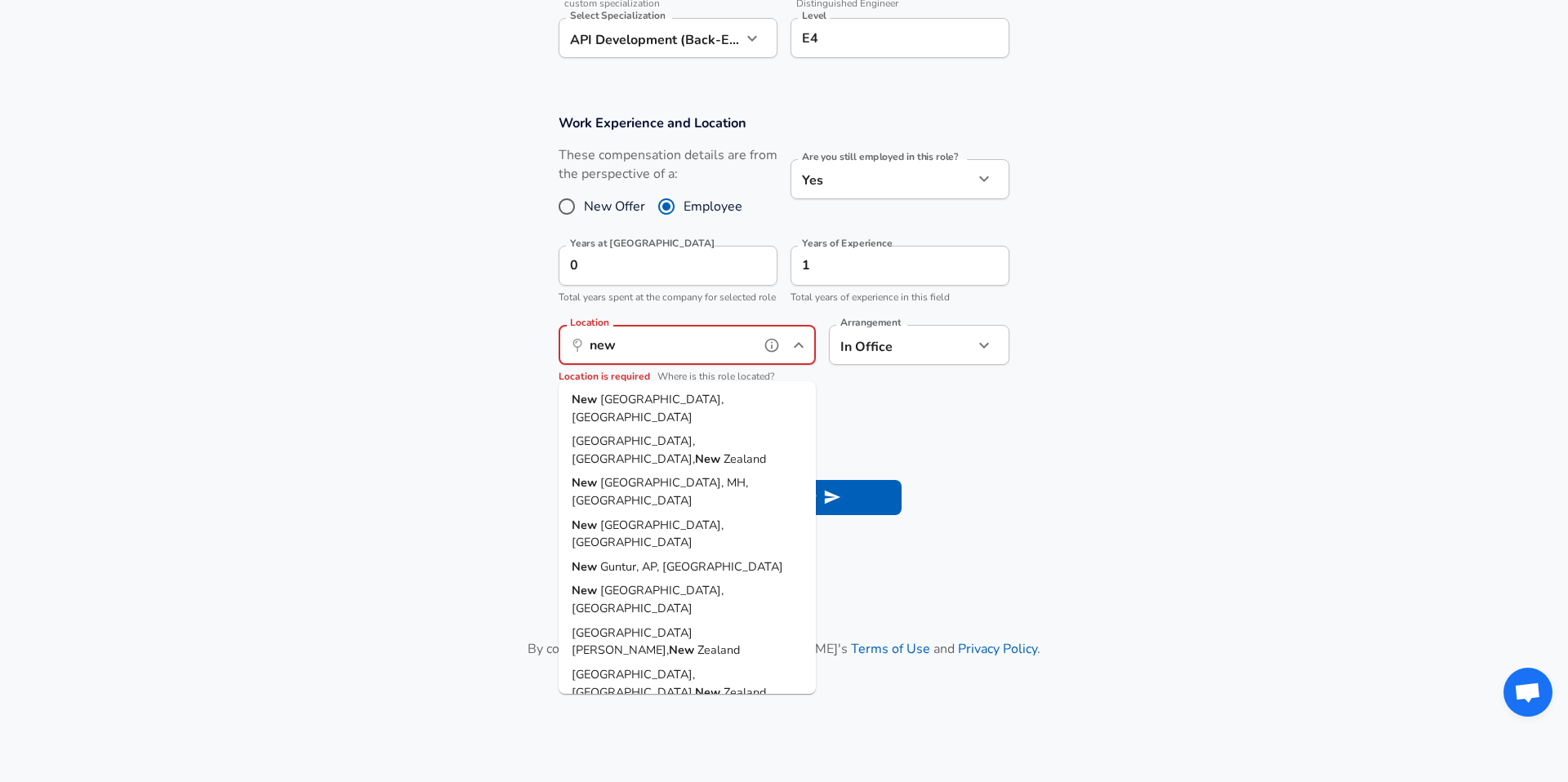
click at [750, 392] on li "[GEOGRAPHIC_DATA], [GEOGRAPHIC_DATA]" at bounding box center [687, 408] width 257 height 42
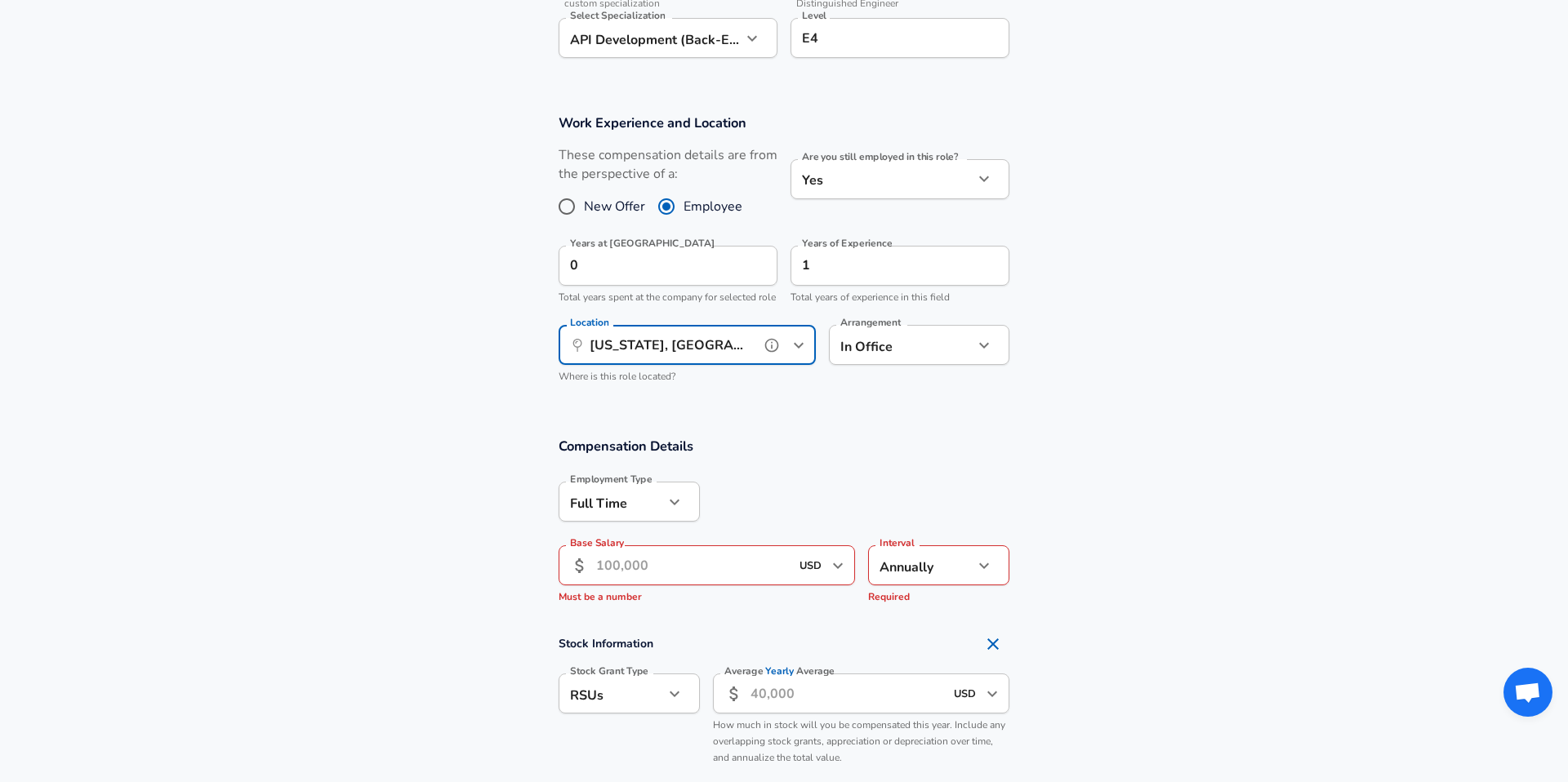
type input "[US_STATE], [GEOGRAPHIC_DATA]"
click at [812, 418] on section "Work Experience and Location These compensation details are from the perspectiv…" at bounding box center [784, 256] width 1568 height 324
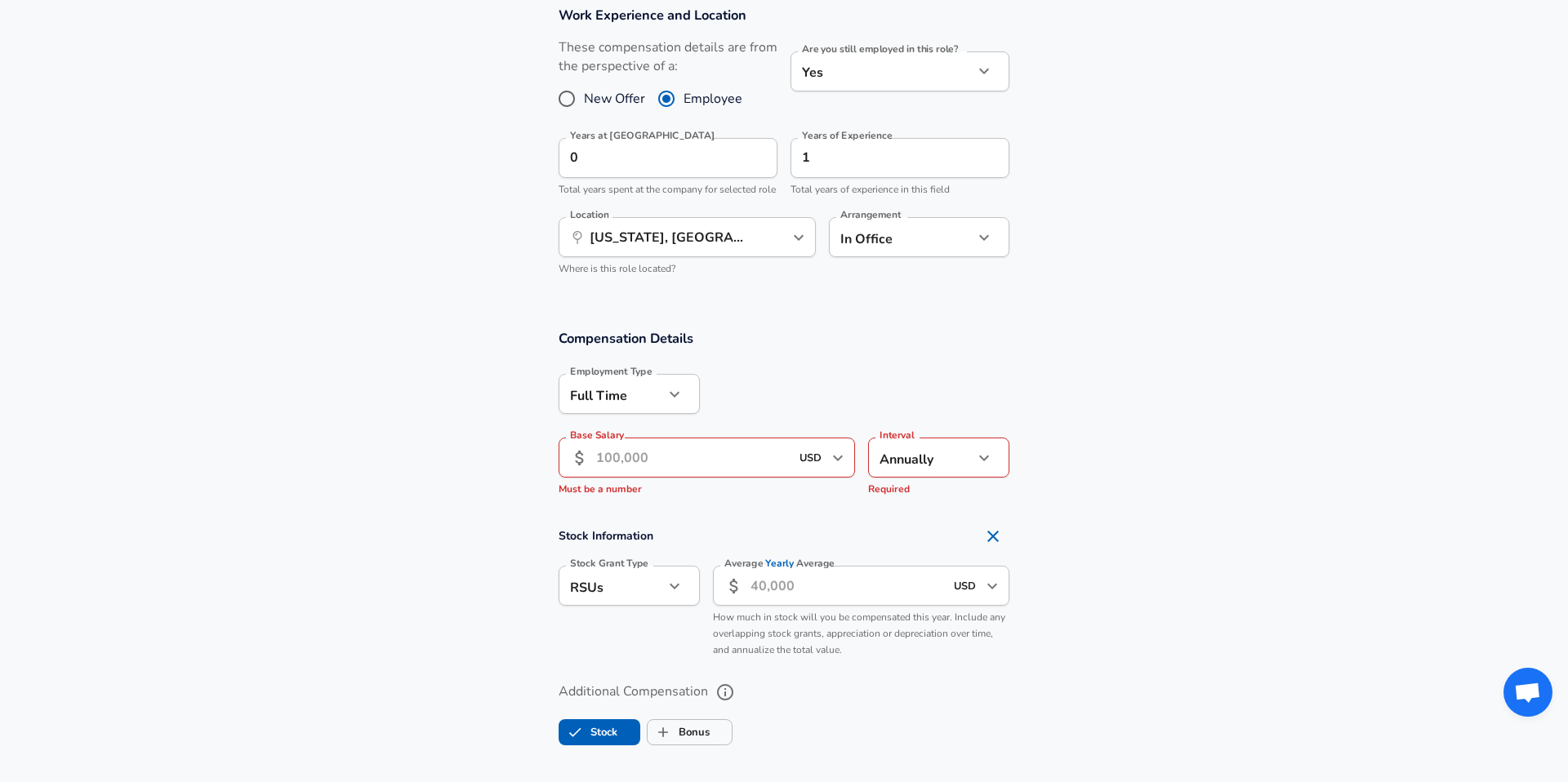
scroll to position [834, 0]
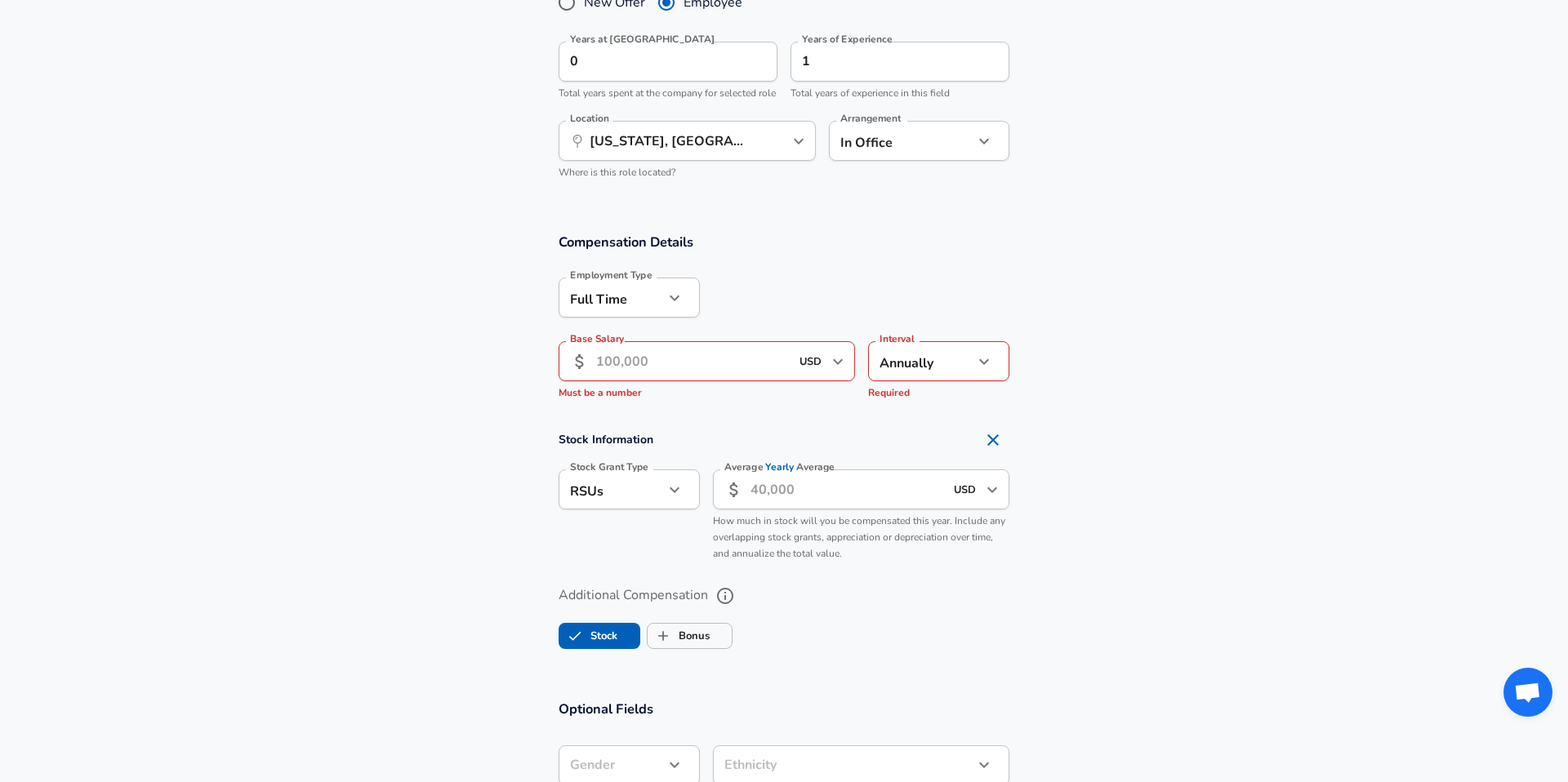
click at [713, 381] on input "Base Salary" at bounding box center [693, 361] width 194 height 40
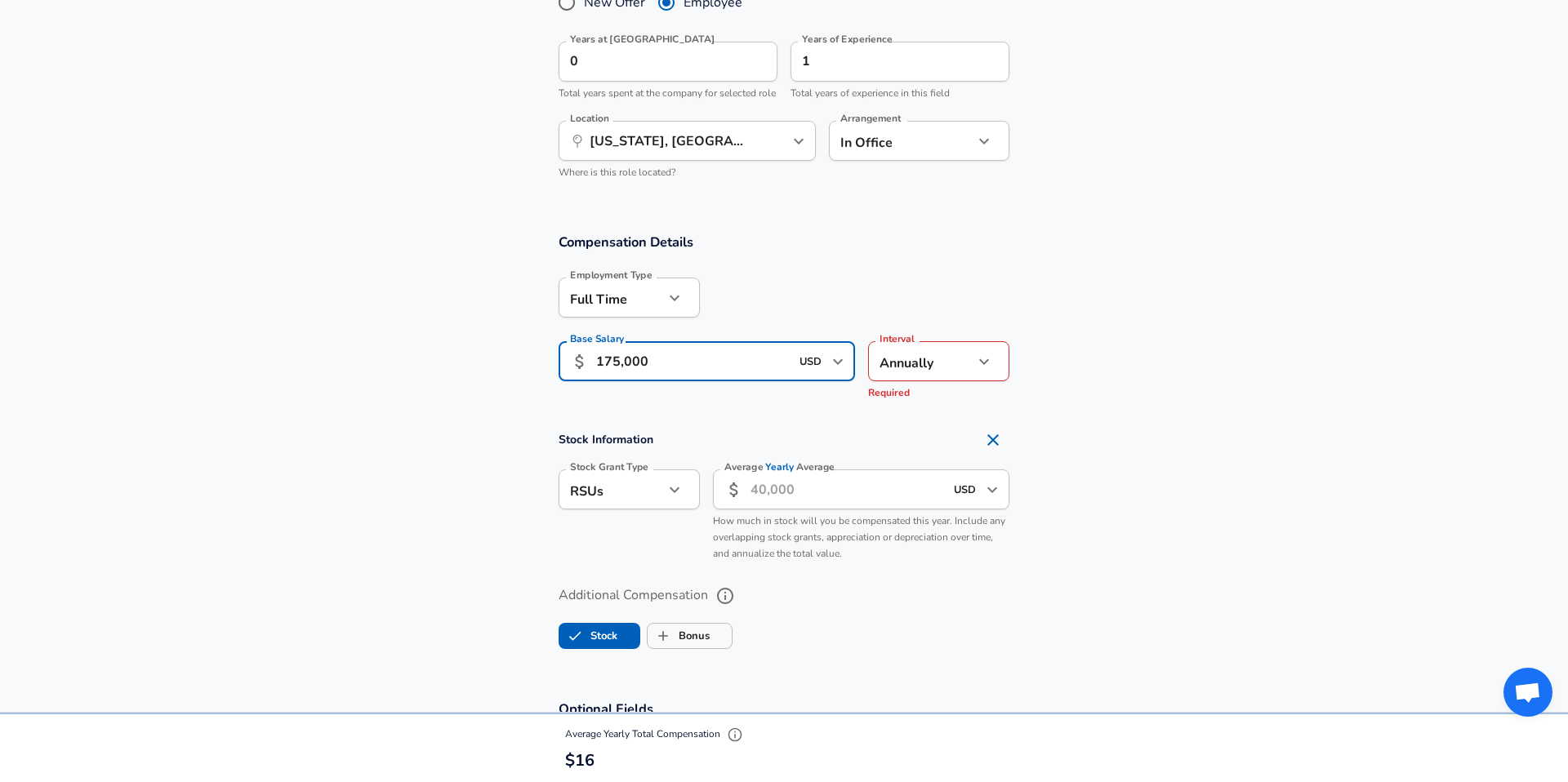
type input "175,000"
click at [835, 252] on h3 "Compensation Details" at bounding box center [784, 242] width 451 height 19
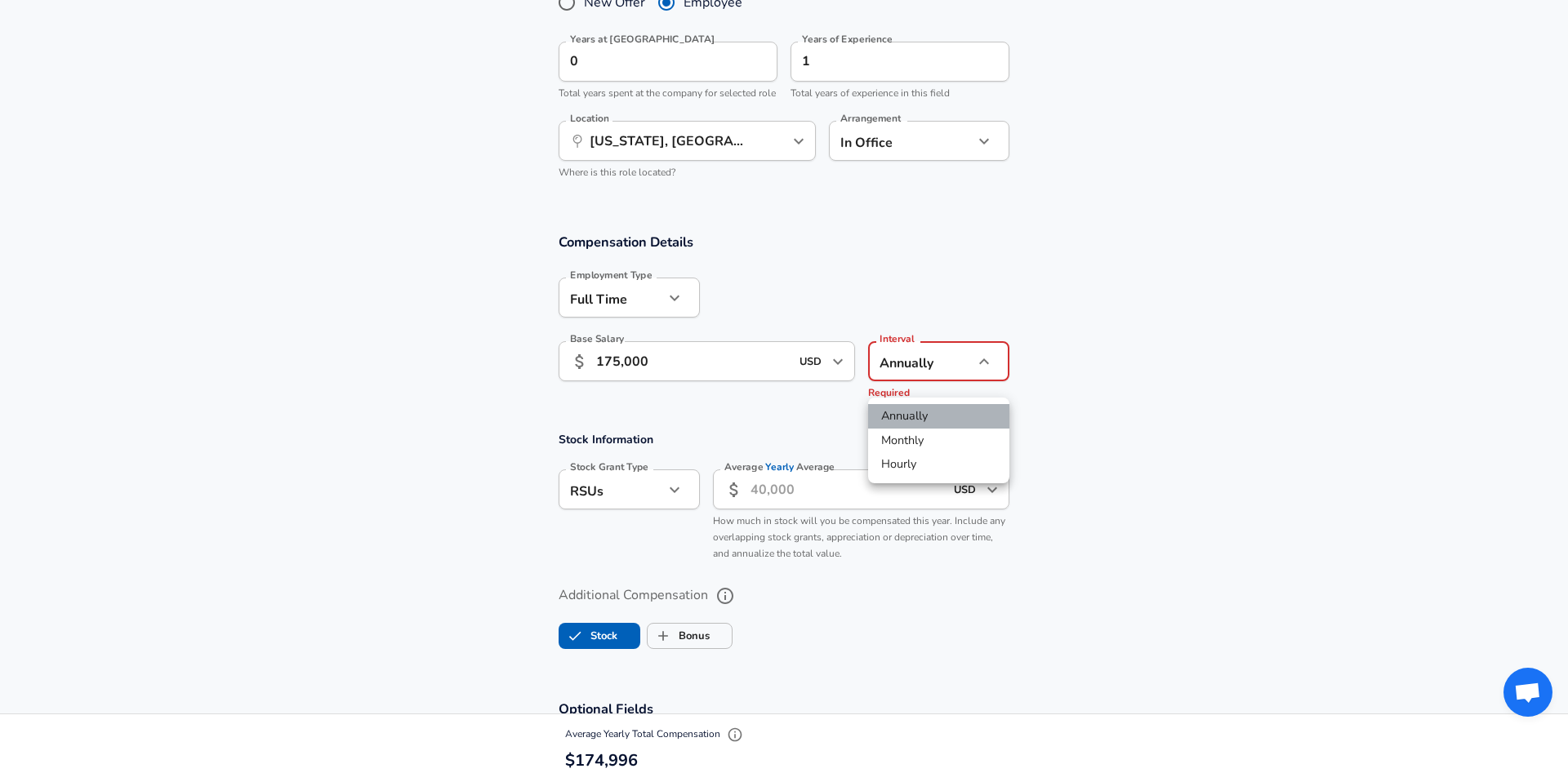
click at [918, 408] on li "Annually" at bounding box center [938, 416] width 141 height 24
click at [920, 435] on li "Monthly" at bounding box center [938, 440] width 141 height 24
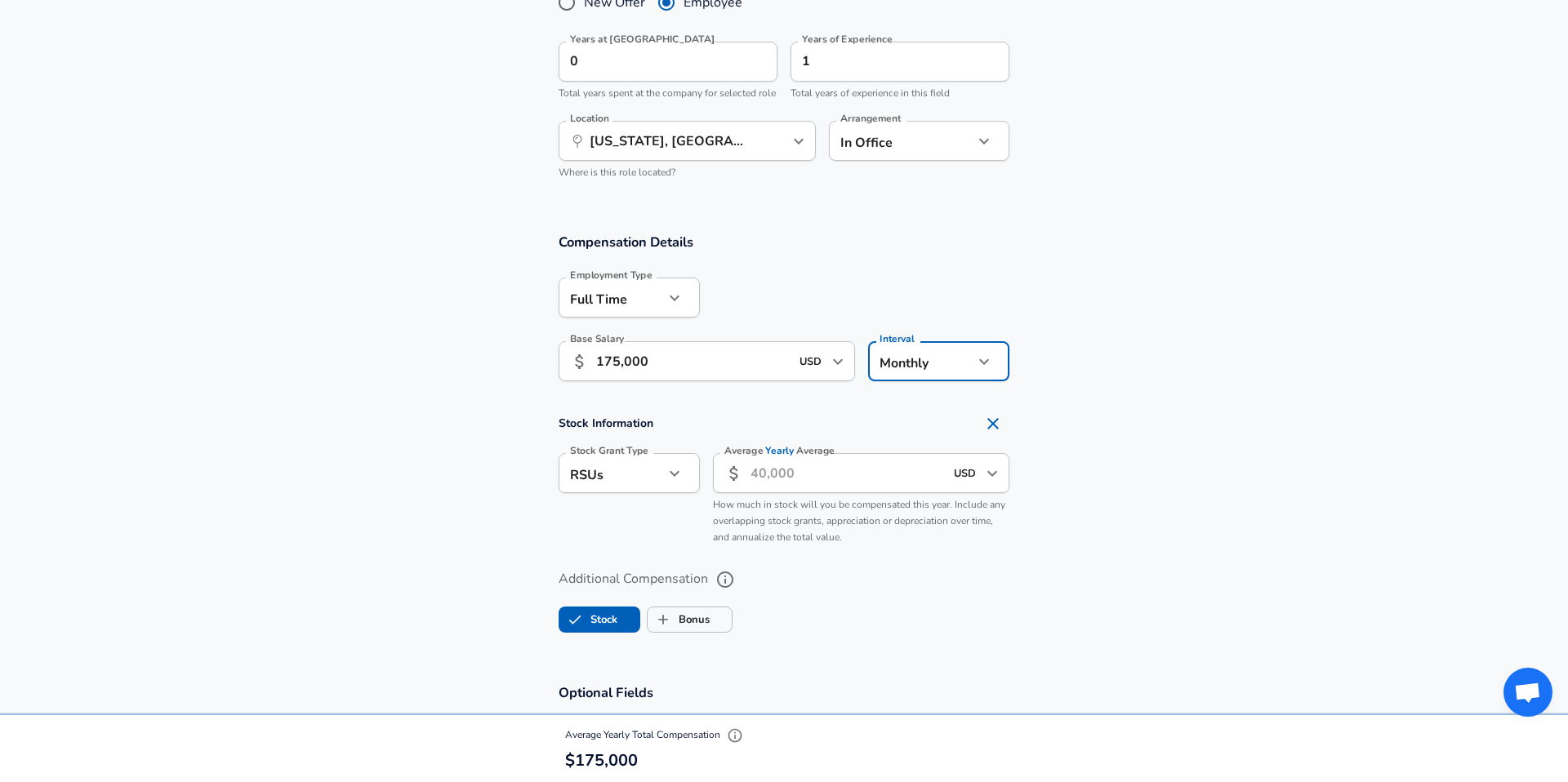
click at [918, 414] on li "Annually" at bounding box center [938, 416] width 141 height 24
type input "yearly"
click at [928, 285] on div at bounding box center [855, 297] width 310 height 64
click at [762, 493] on input "Average Yearly Average" at bounding box center [847, 473] width 194 height 40
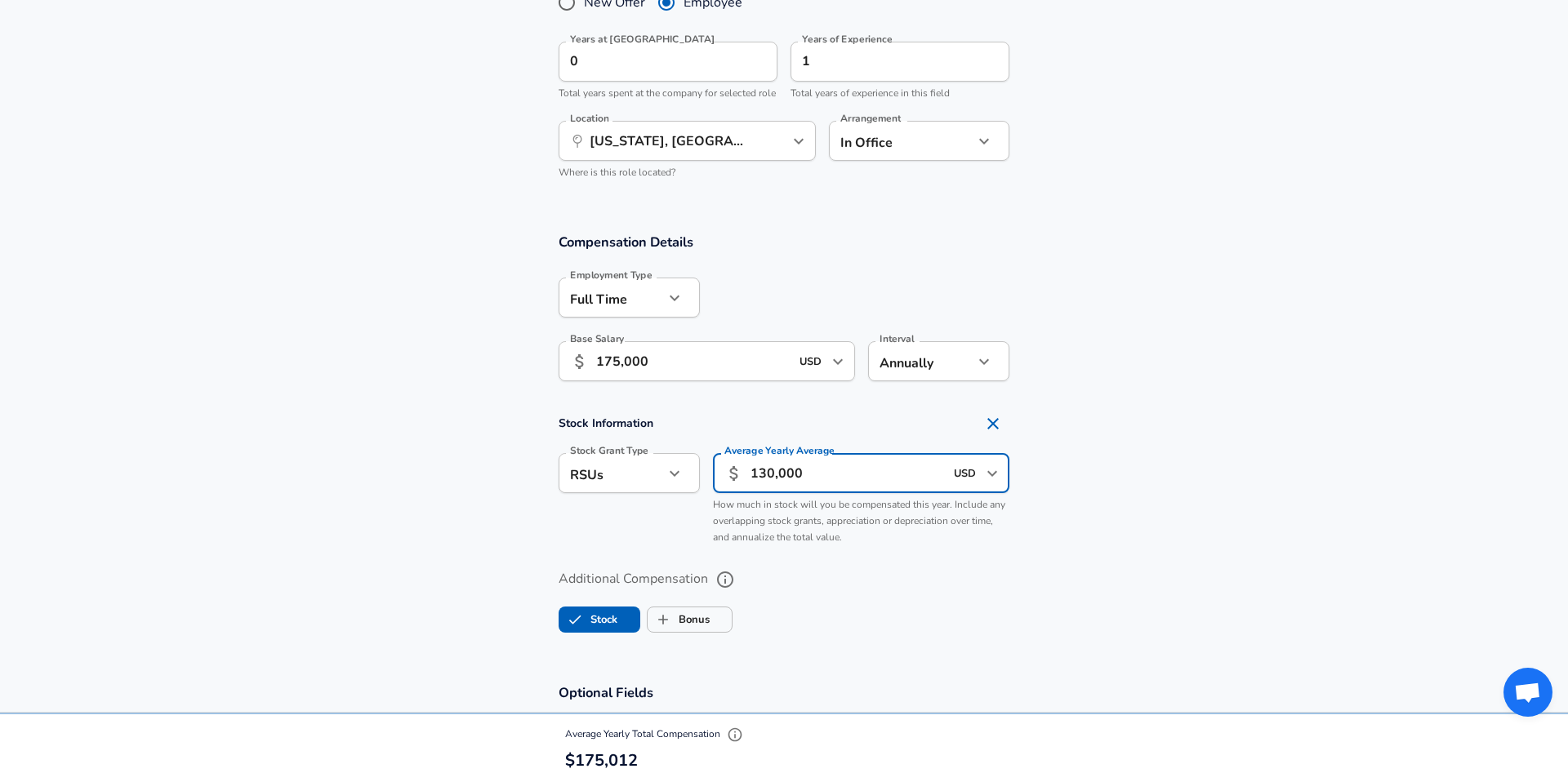
type input "130,000"
click at [735, 422] on section "Compensation Details Employment Type [DEMOGRAPHIC_DATA] full_time Employment Ty…" at bounding box center [784, 439] width 1568 height 451
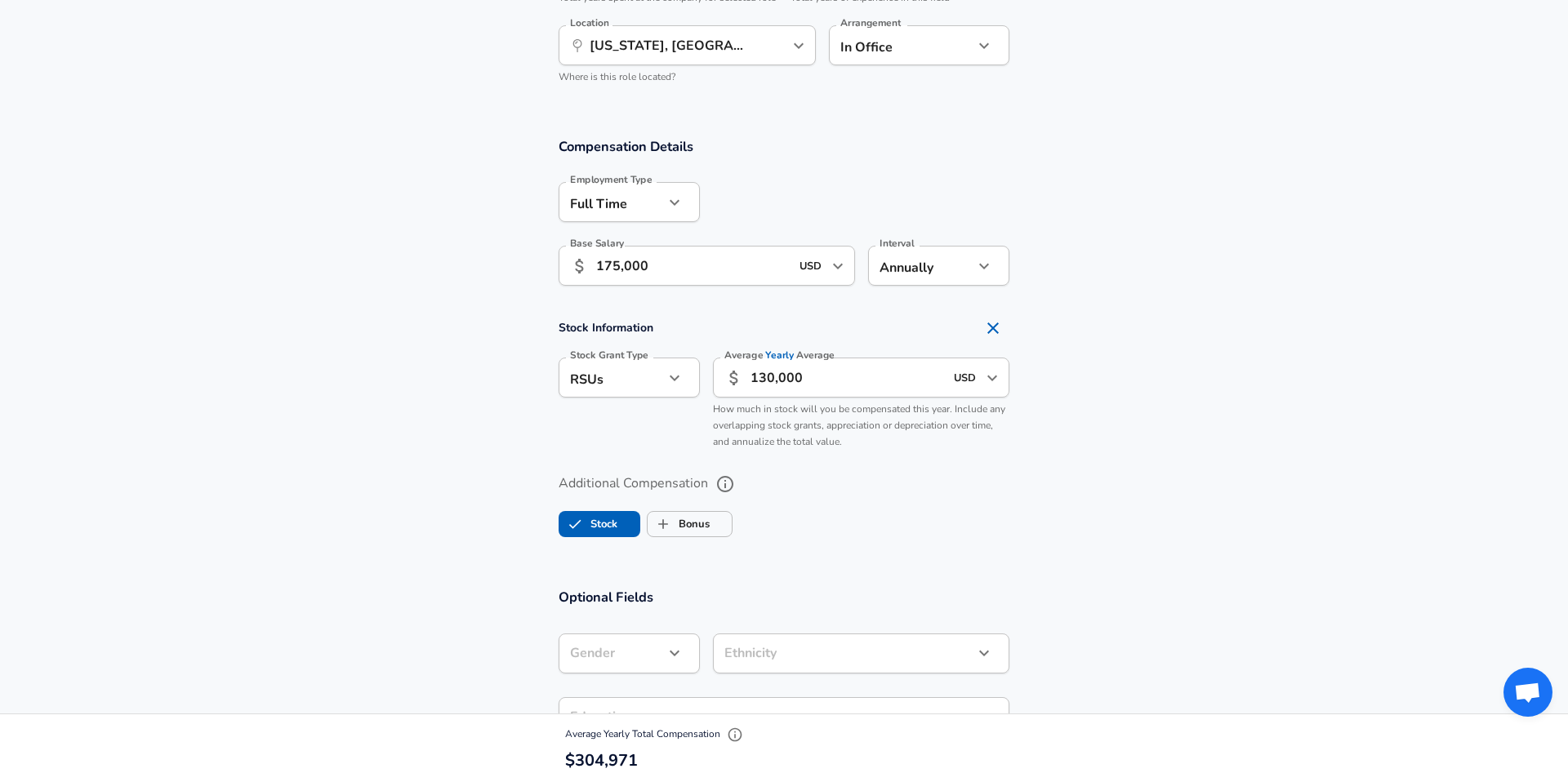
scroll to position [939, 0]
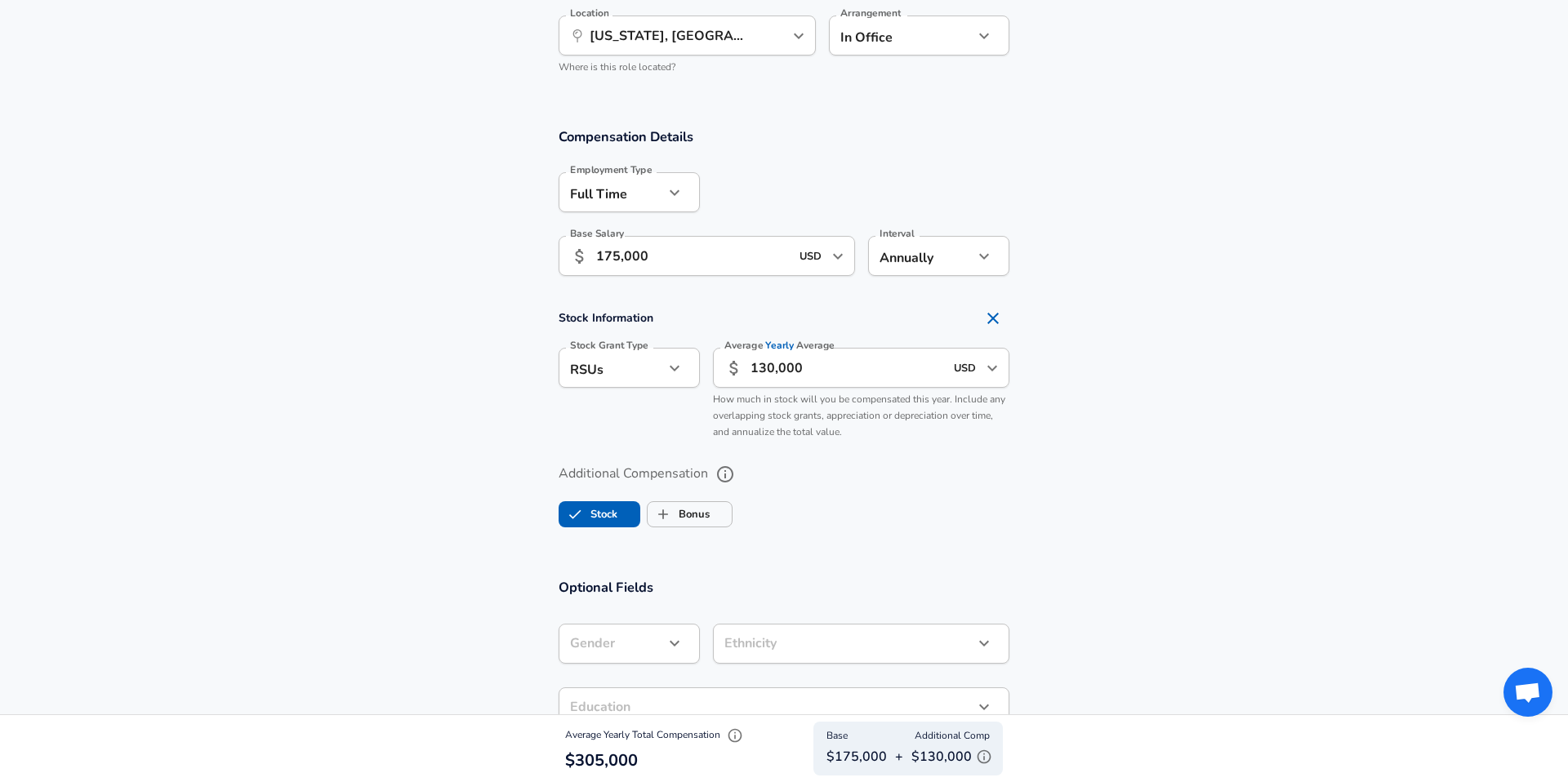
click at [667, 267] on input "175,000" at bounding box center [693, 256] width 194 height 40
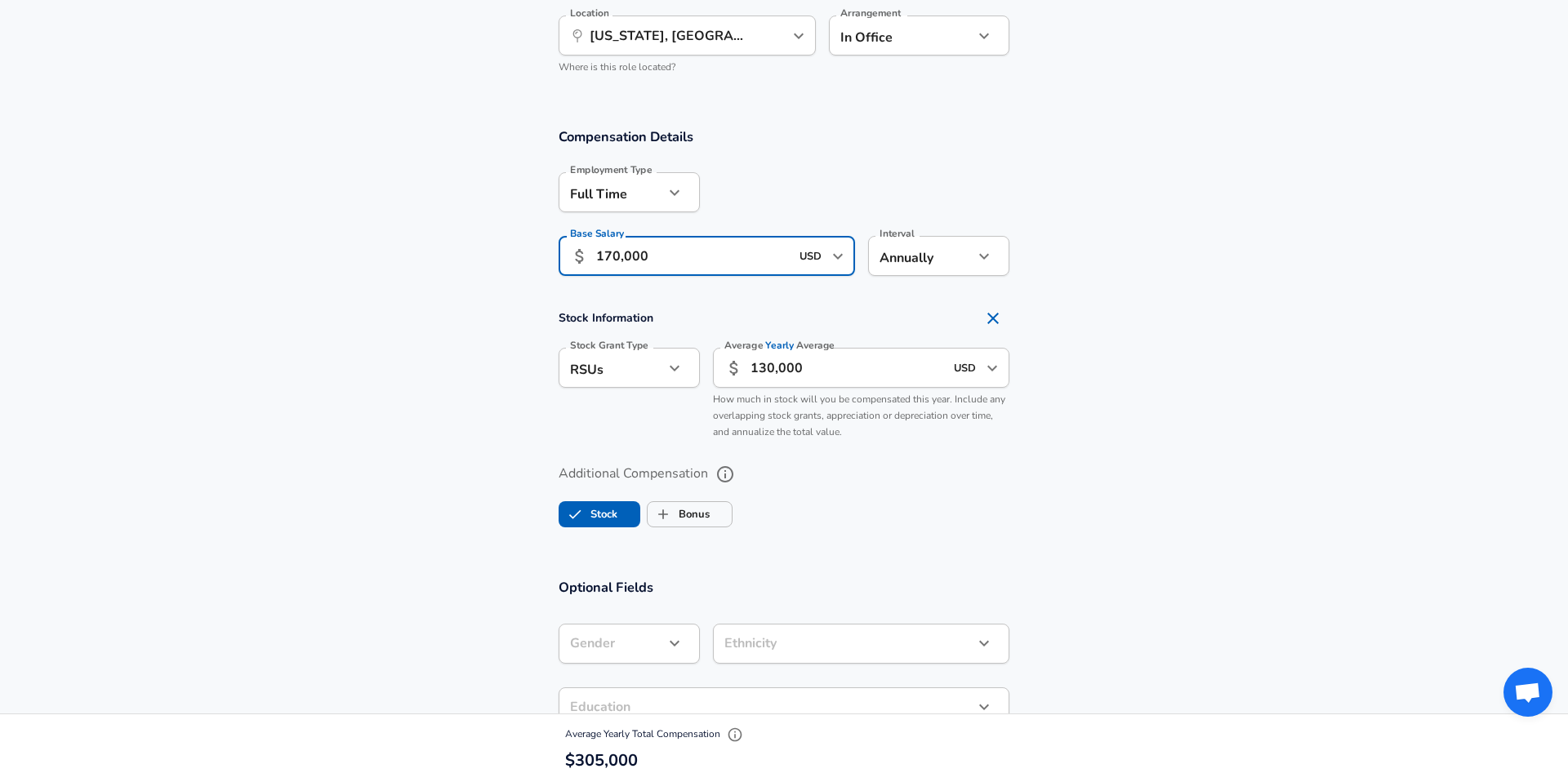
type input "170,000"
click at [399, 376] on section "Stock Information Stock Grant Type RSUs stock Stock Grant Type Average Yearly A…" at bounding box center [784, 375] width 1568 height 145
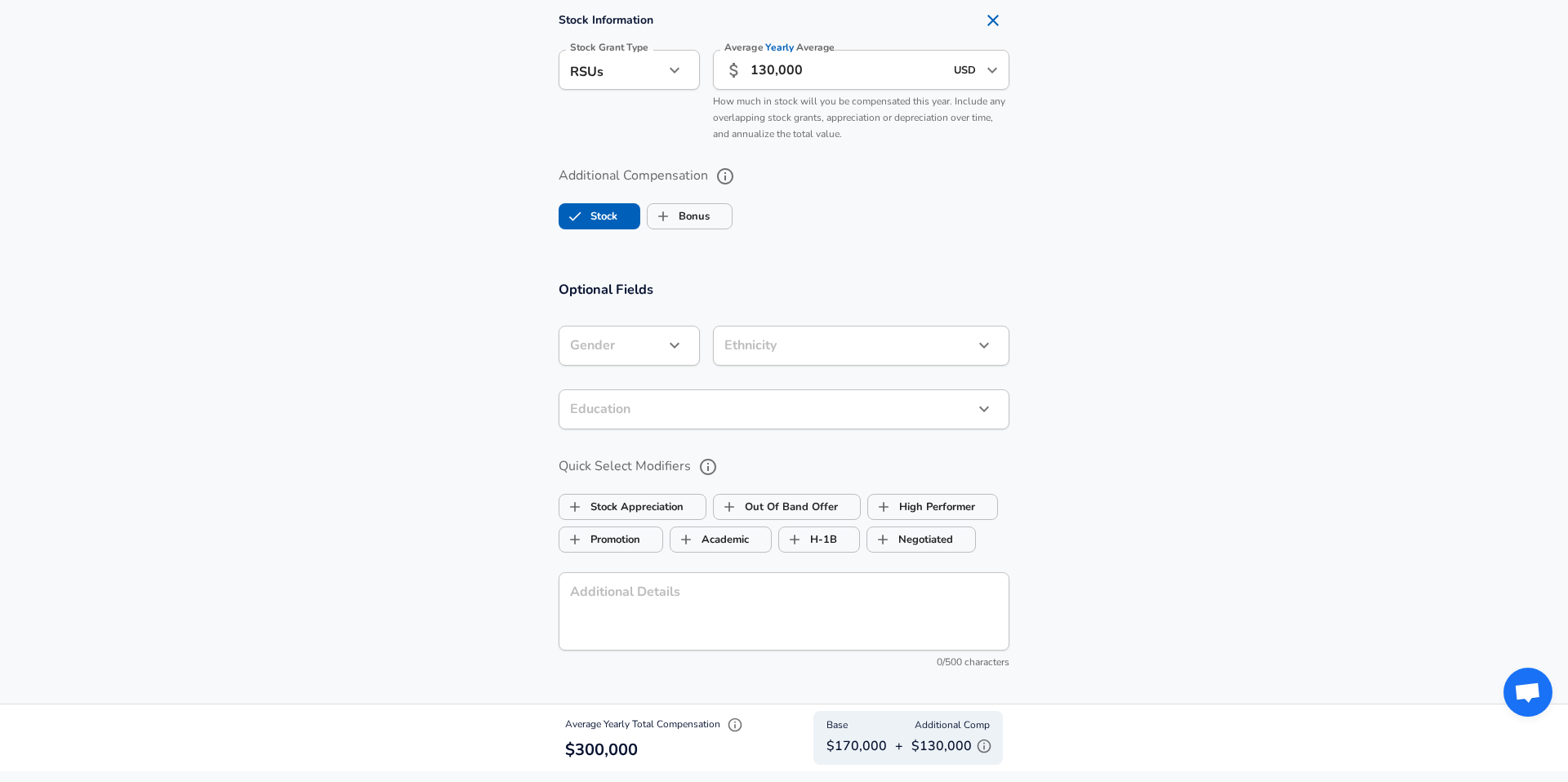
scroll to position [1235, 0]
click at [742, 517] on input "Out Of Band Offer" at bounding box center [729, 510] width 31 height 31
checkbox input "false"
click at [742, 517] on input "Out Of Band Offer" at bounding box center [729, 510] width 31 height 31
click at [935, 542] on label "Negotiated" at bounding box center [909, 542] width 86 height 31
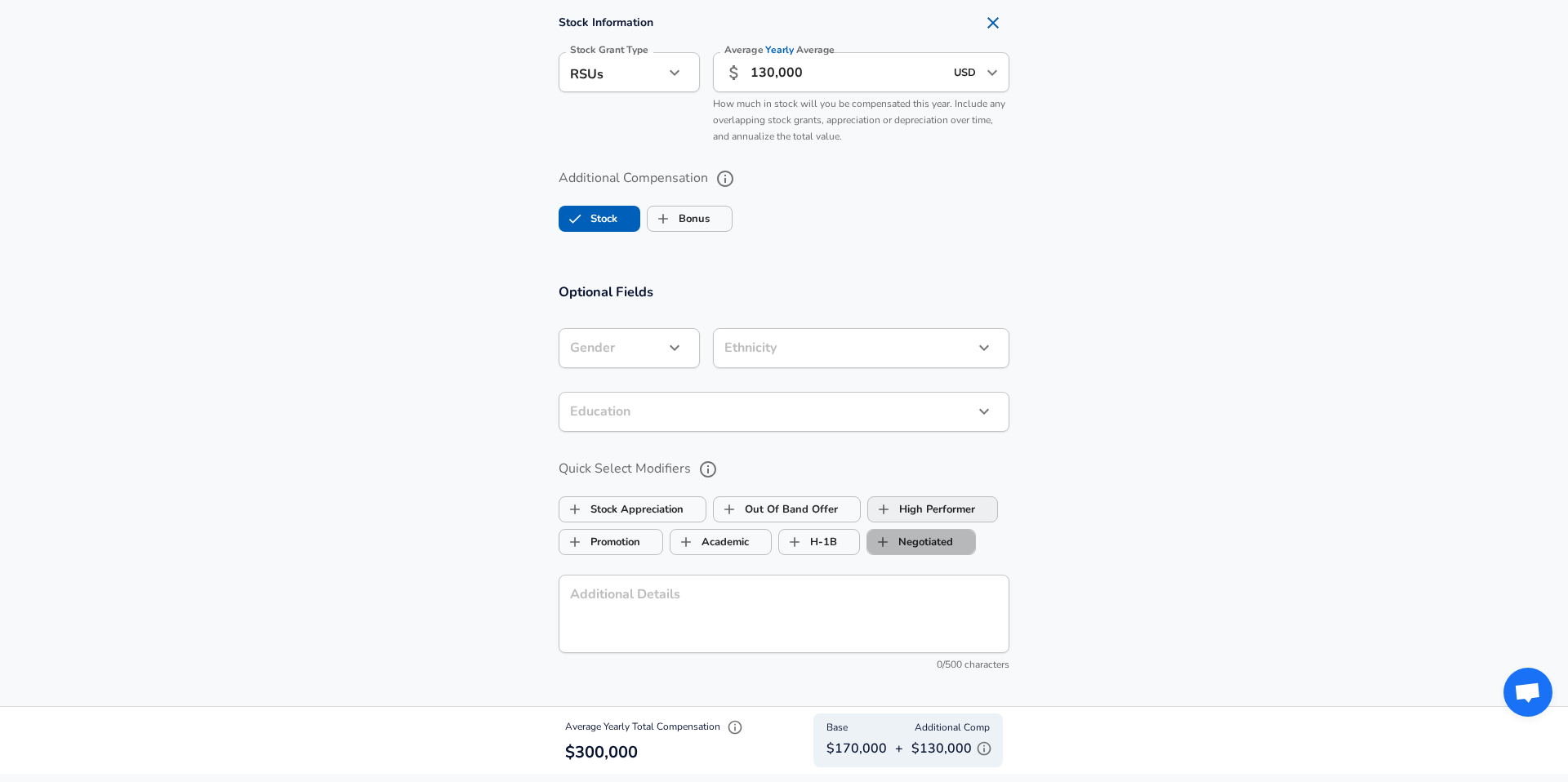
checkbox input "true"
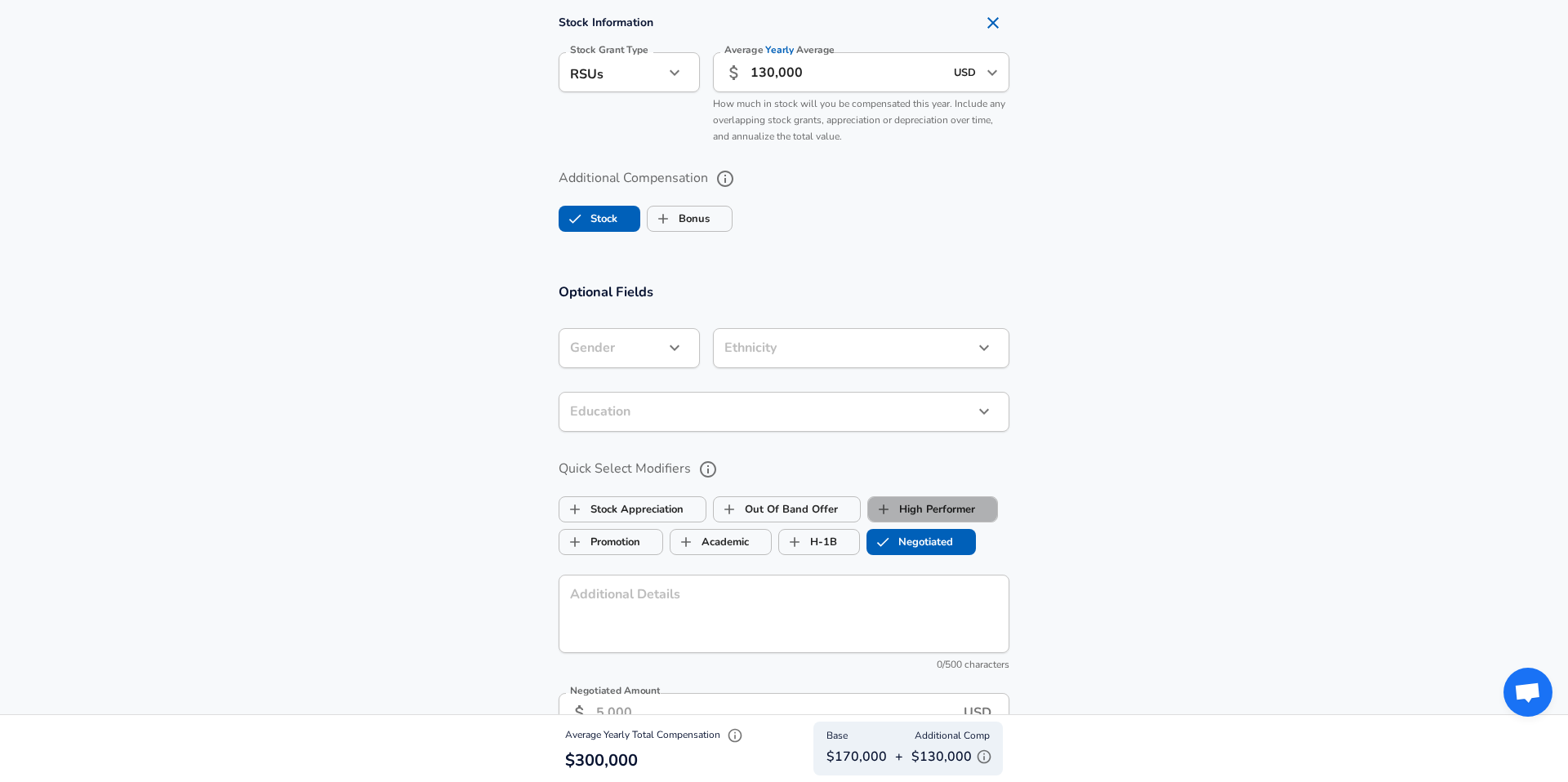
click at [934, 525] on label "High Performer" at bounding box center [922, 510] width 107 height 31
checkbox input "true"
click at [925, 554] on label "Negotiated" at bounding box center [909, 542] width 86 height 31
checkbox input "false"
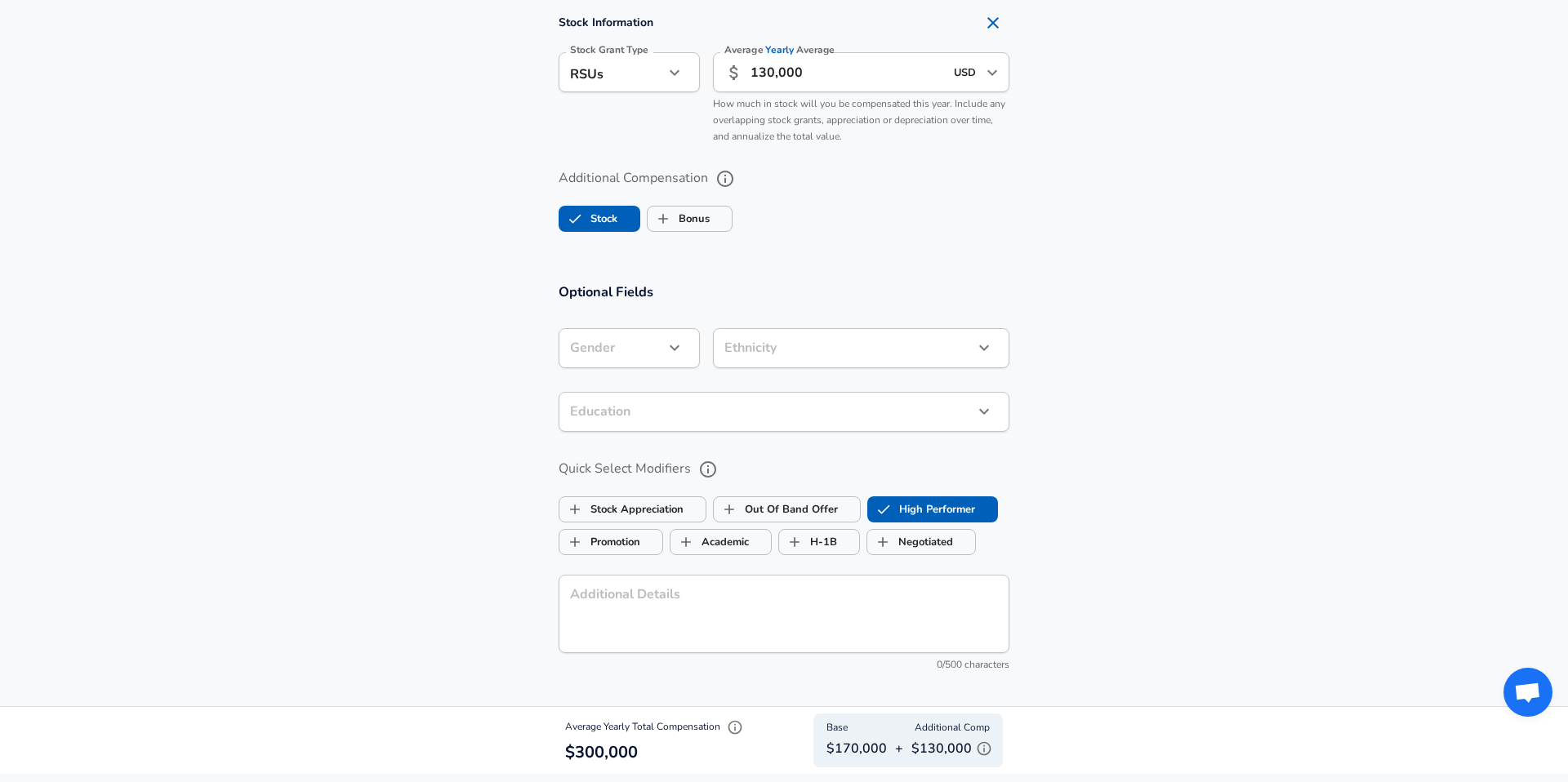
click at [925, 525] on label "High Performer" at bounding box center [922, 510] width 107 height 31
checkbox input "false"
click at [888, 484] on label "Quick Select Modifiers" at bounding box center [784, 470] width 451 height 28
click at [722, 484] on button "Quick Select Modifiers" at bounding box center [708, 470] width 28 height 28
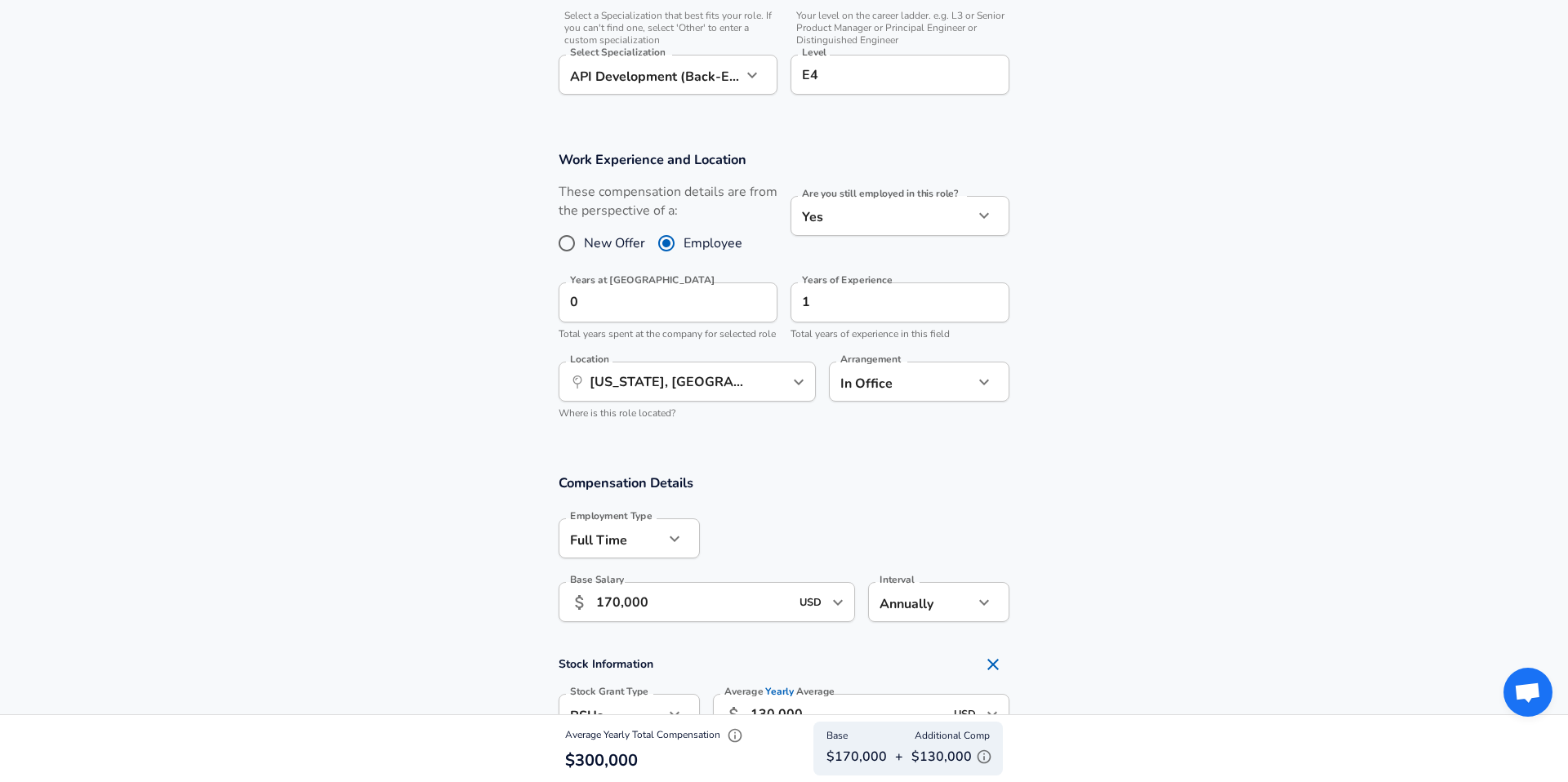
scroll to position [0, 0]
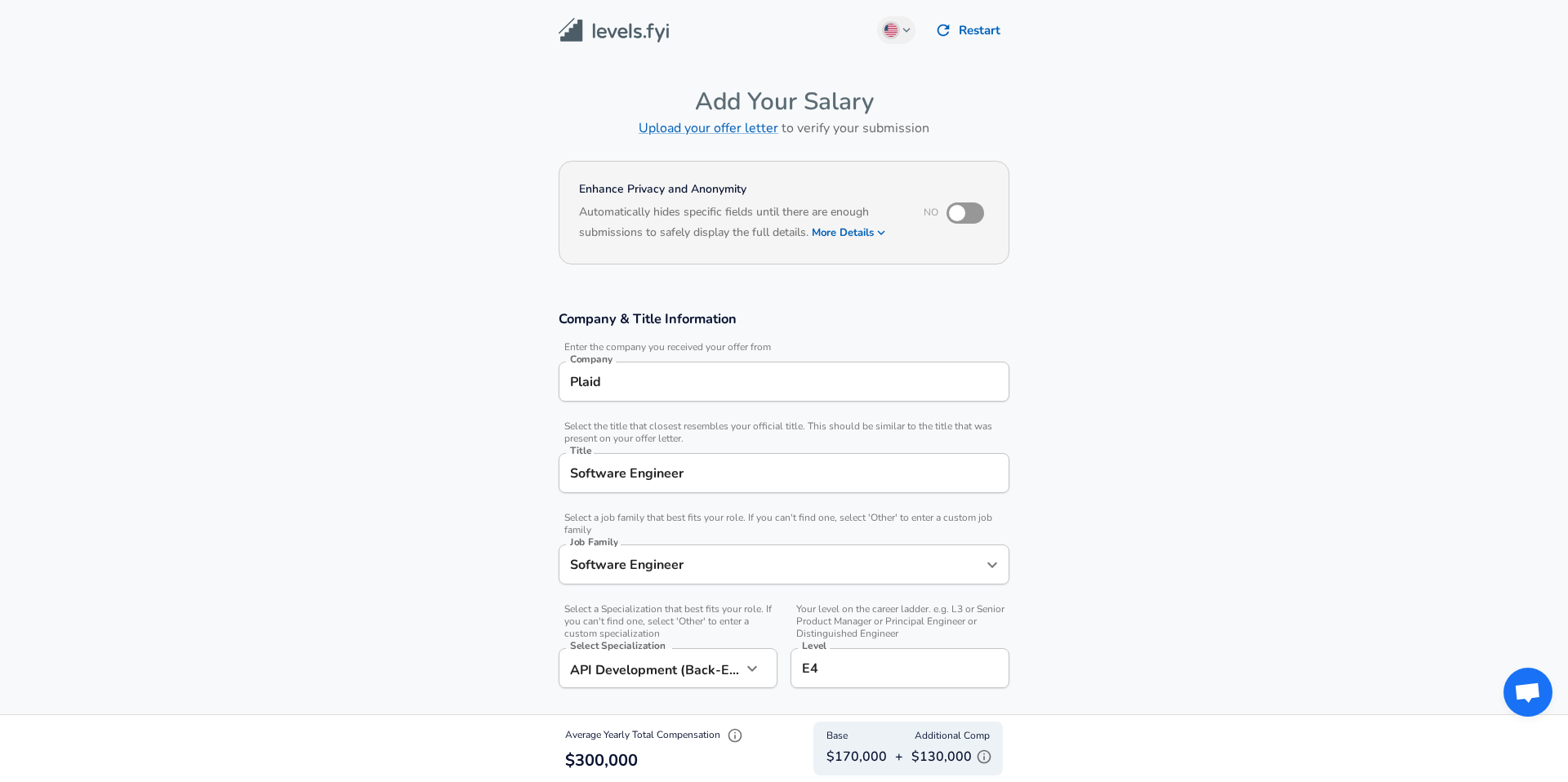
click at [601, 25] on img at bounding box center [614, 30] width 110 height 25
